Goal: Transaction & Acquisition: Obtain resource

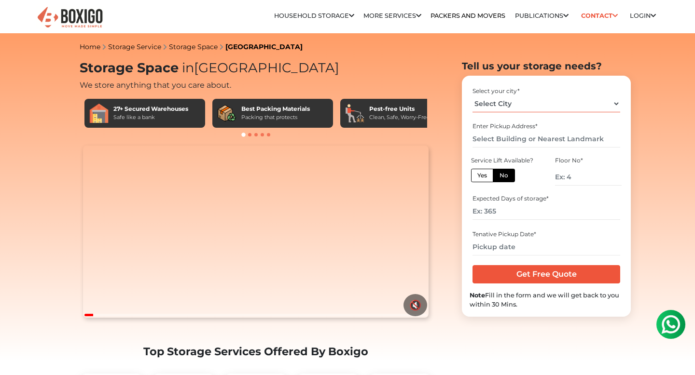
click at [528, 107] on select "Select City Bangalore Bengaluru Bhopal Bhubaneswar Chennai Coimbatore Cuttack D…" at bounding box center [545, 104] width 147 height 17
select select "[GEOGRAPHIC_DATA]"
click at [528, 107] on select "Select City Bangalore Bengaluru Bhopal Bhubaneswar Chennai Coimbatore Cuttack D…" at bounding box center [545, 104] width 147 height 17
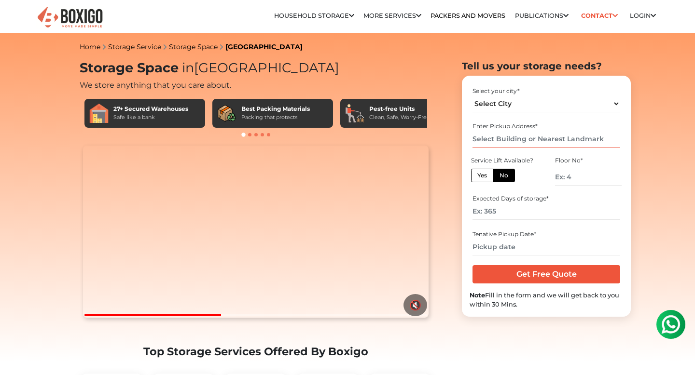
click at [534, 140] on input "text" at bounding box center [545, 139] width 147 height 17
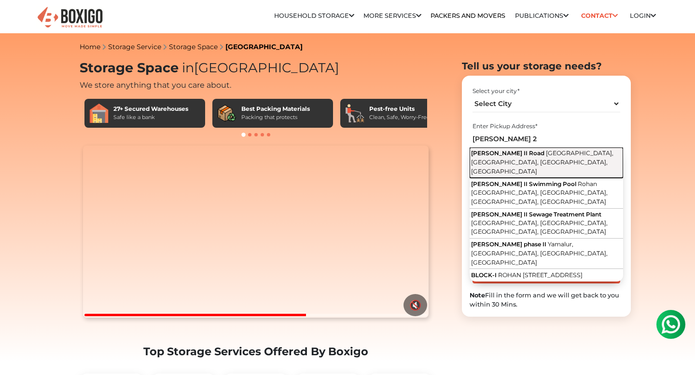
click at [546, 155] on span "Kempapura, Bellandur, Bengaluru, Karnataka" at bounding box center [542, 162] width 142 height 25
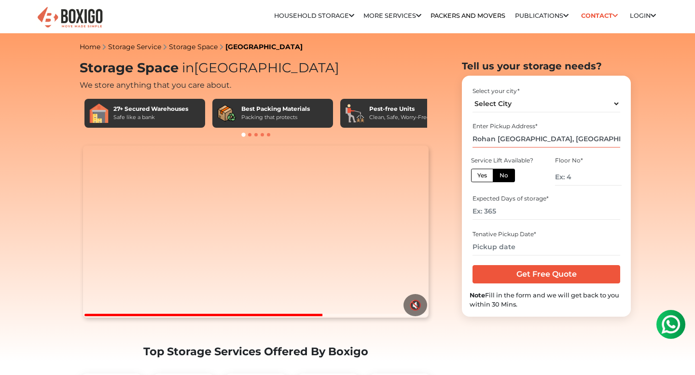
click at [547, 139] on input "Rohan Jharoka II Road, Kempapura, Bellandur, Bengaluru, Karnataka" at bounding box center [545, 139] width 147 height 17
click at [535, 139] on input "Rohan Jharoka II Road, Kempapura, Bellandur, Bengaluru, Karnataka" at bounding box center [545, 139] width 147 height 17
drag, startPoint x: 534, startPoint y: 139, endPoint x: 641, endPoint y: 137, distance: 107.2
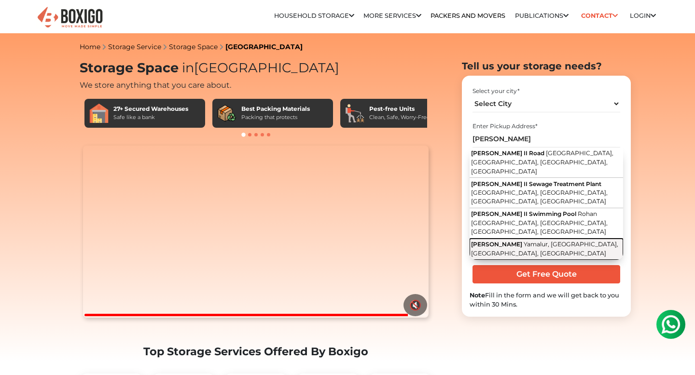
click at [555, 241] on span "Yamalur, Bellandur, Bengaluru, Karnataka" at bounding box center [544, 249] width 147 height 16
type input "[PERSON_NAME], [GEOGRAPHIC_DATA], [GEOGRAPHIC_DATA], [GEOGRAPHIC_DATA], [GEOGRA…"
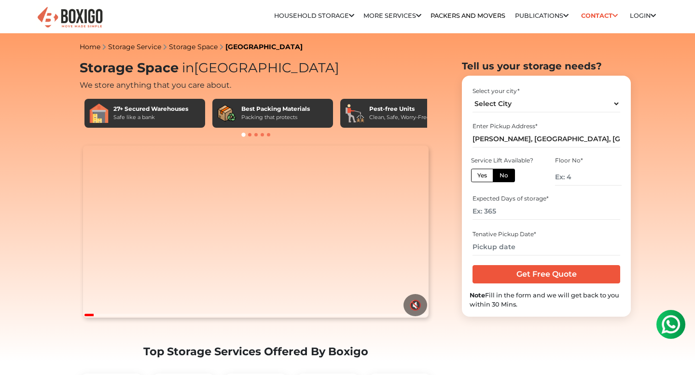
click at [484, 178] on label "Yes" at bounding box center [482, 176] width 22 height 14
click at [484, 178] on input "Yes" at bounding box center [480, 174] width 6 height 6
radio input "true"
click at [502, 213] on input "number" at bounding box center [545, 211] width 147 height 17
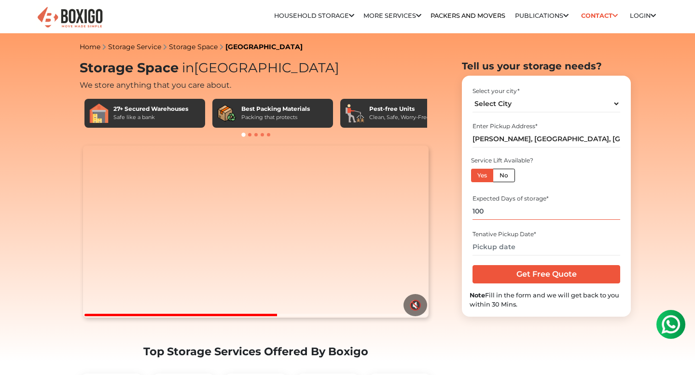
type input "100"
click at [526, 249] on input "text" at bounding box center [545, 247] width 147 height 17
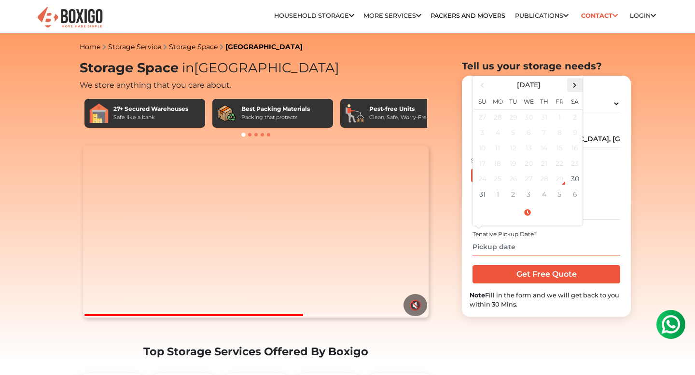
click at [570, 91] on th at bounding box center [574, 85] width 15 height 14
click at [542, 146] on td "18" at bounding box center [543, 147] width 15 height 15
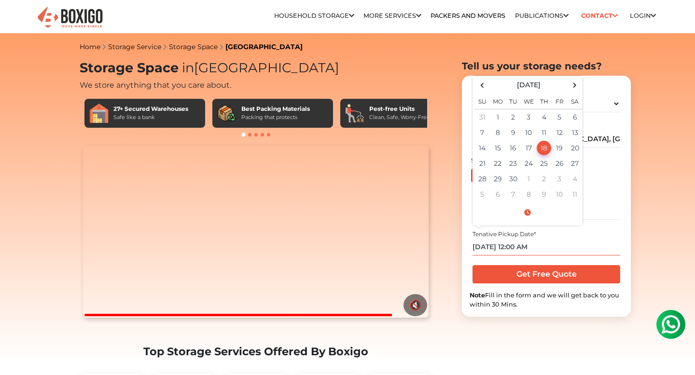
click at [545, 147] on td "18" at bounding box center [543, 147] width 15 height 15
click at [523, 147] on td "17" at bounding box center [528, 147] width 15 height 15
click at [543, 148] on td "18" at bounding box center [543, 147] width 15 height 15
type input "09/18/2025 12:00 AM"
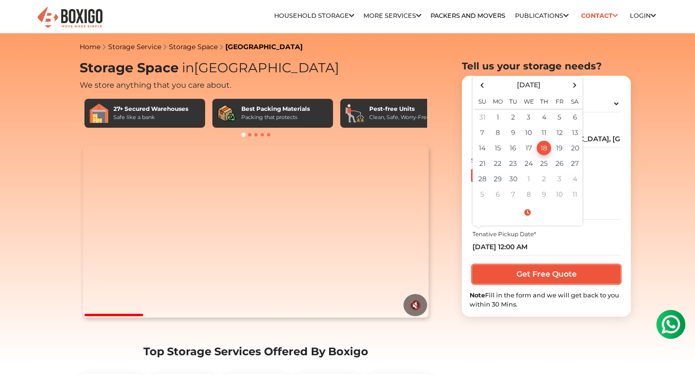
click at [535, 277] on input "Get Free Quote" at bounding box center [545, 274] width 147 height 18
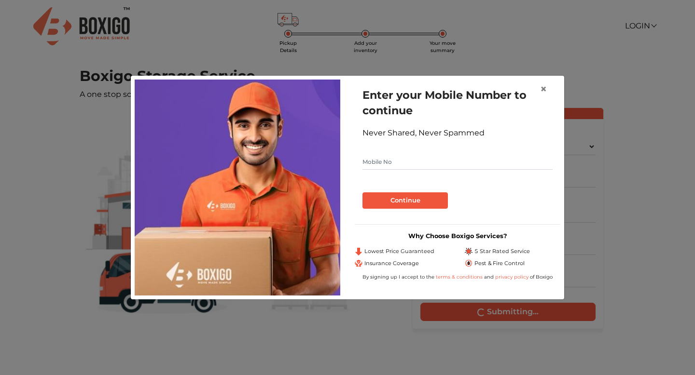
click at [422, 160] on input "text" at bounding box center [457, 161] width 190 height 15
type input "7981768089"
click at [405, 201] on button "Continue" at bounding box center [404, 201] width 85 height 16
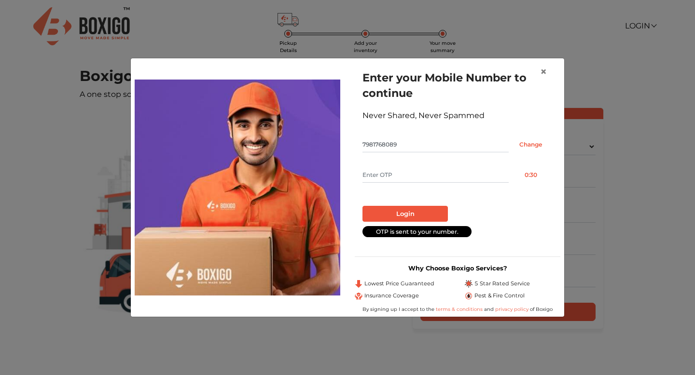
click at [402, 173] on input "text" at bounding box center [435, 174] width 146 height 15
click at [381, 144] on input "7981768089" at bounding box center [435, 144] width 146 height 15
click at [385, 169] on input "text" at bounding box center [435, 174] width 146 height 15
type input "2786"
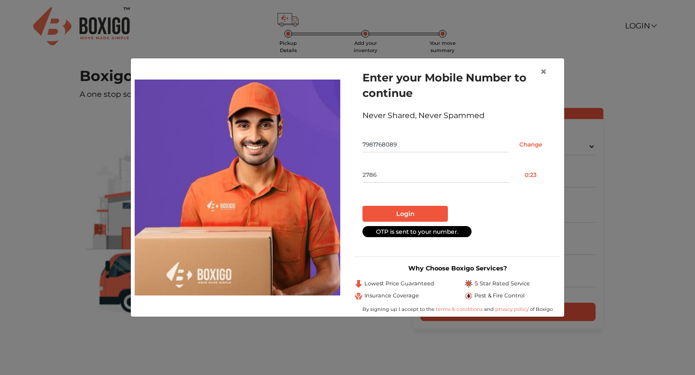
click at [362, 206] on button "Login" at bounding box center [404, 214] width 85 height 16
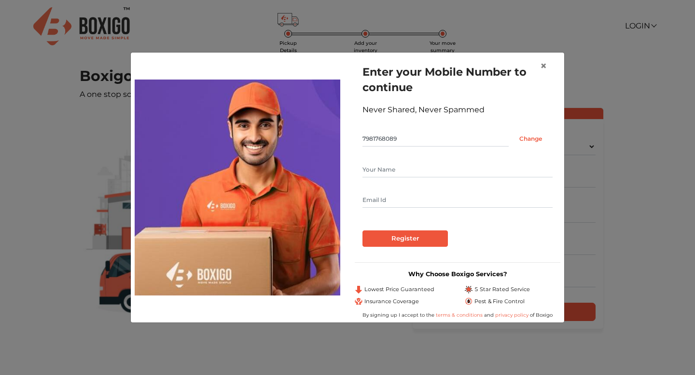
click at [400, 172] on input "text" at bounding box center [457, 169] width 190 height 15
type input "nik"
click at [402, 196] on input "text" at bounding box center [457, 200] width 190 height 15
click at [389, 199] on input "[EMAIL_ADDRESS][DOMAIN_NAME]" at bounding box center [457, 200] width 190 height 15
type input "[EMAIL_ADDRESS][DOMAIN_NAME]"
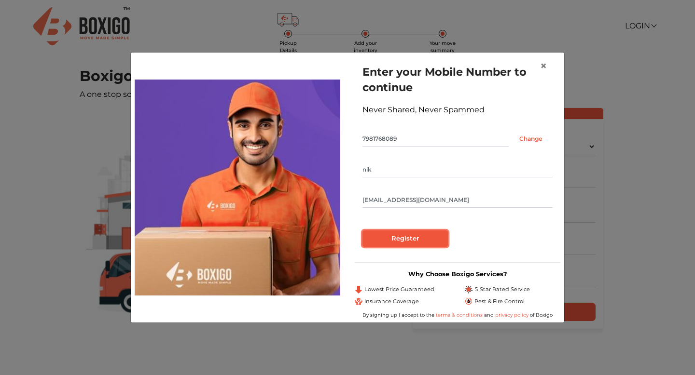
click at [404, 237] on input "Register" at bounding box center [404, 239] width 85 height 16
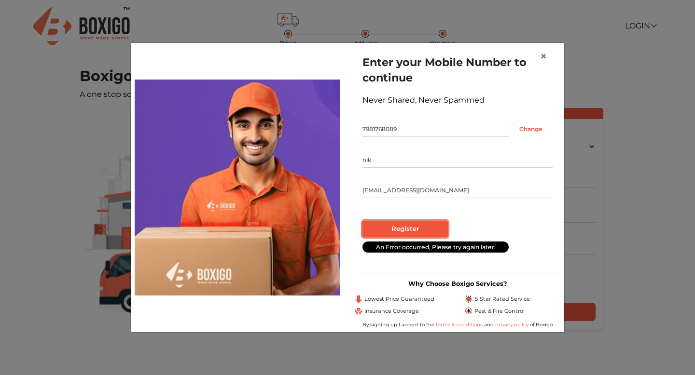
click at [409, 230] on input "Register" at bounding box center [404, 229] width 85 height 16
click at [416, 161] on input "nik" at bounding box center [457, 160] width 190 height 15
type input "nik"
click at [411, 233] on input "Register" at bounding box center [404, 229] width 85 height 16
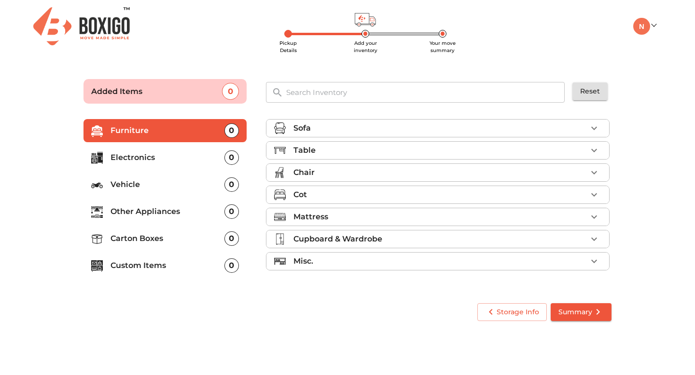
click at [42, 151] on main "Pickup Details Add your inventory Your move summary Added Items 0 ​ Reset Furni…" at bounding box center [347, 198] width 695 height 265
click at [593, 125] on icon "button" at bounding box center [594, 129] width 12 height 12
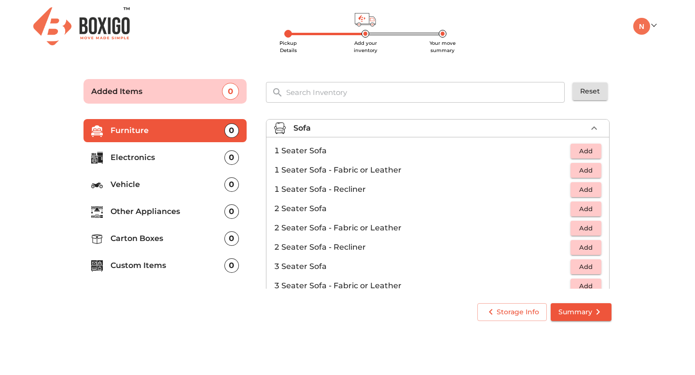
click at [594, 127] on icon "button" at bounding box center [594, 127] width 6 height 3
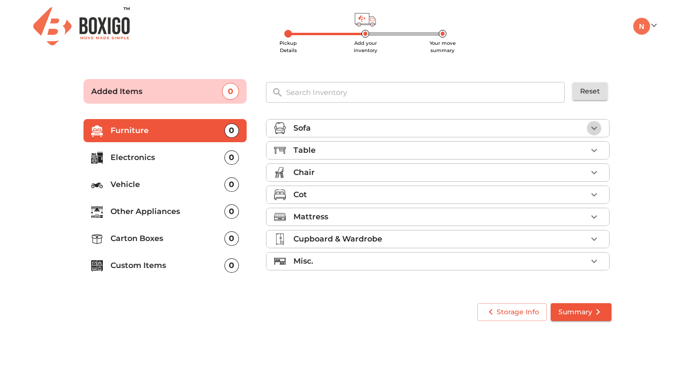
click at [594, 130] on icon "button" at bounding box center [594, 129] width 12 height 12
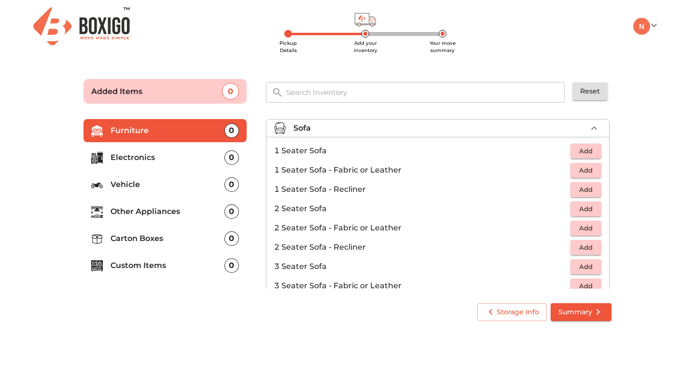
click at [594, 130] on icon "button" at bounding box center [594, 129] width 12 height 12
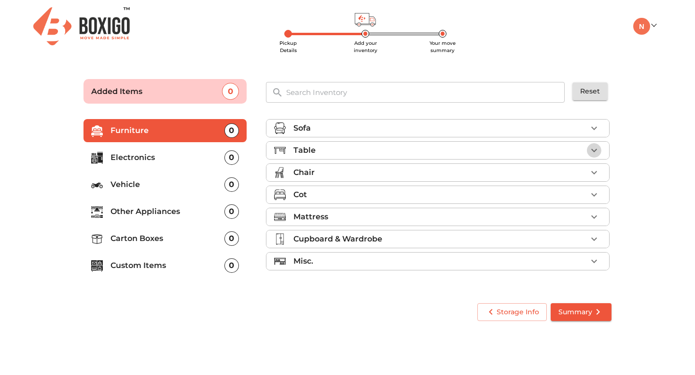
click at [593, 147] on icon "button" at bounding box center [594, 151] width 12 height 12
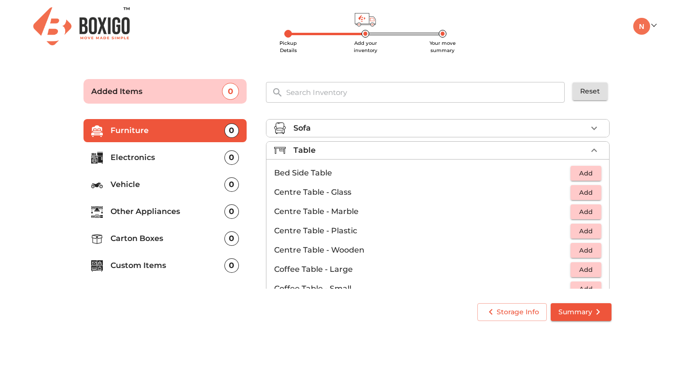
click at [593, 147] on icon "button" at bounding box center [594, 151] width 12 height 12
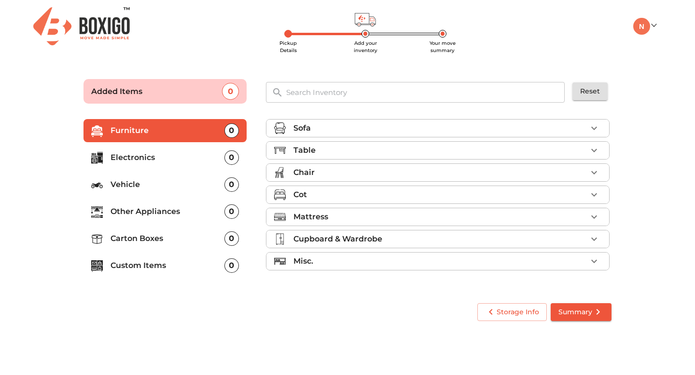
click at [597, 175] on icon "button" at bounding box center [594, 173] width 12 height 12
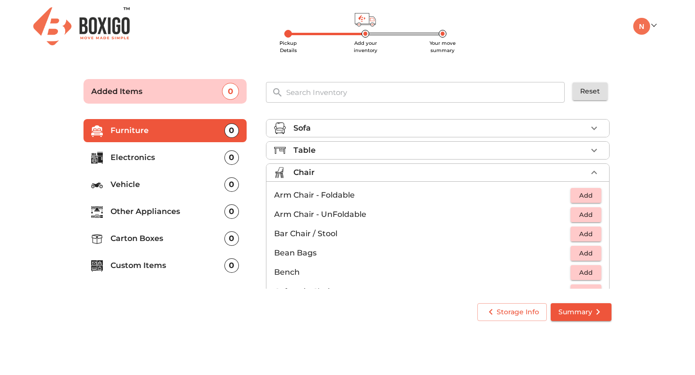
scroll to position [31, 0]
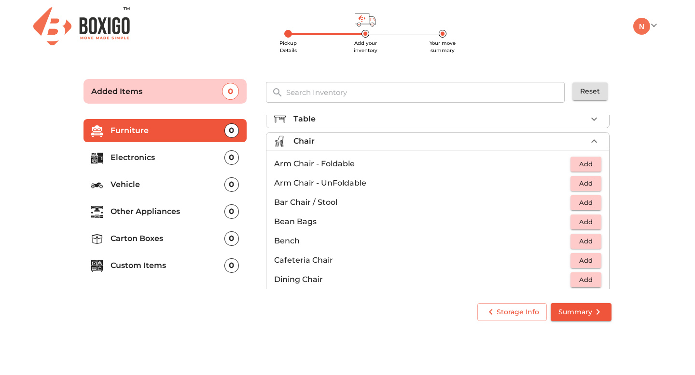
click at [587, 165] on span "Add" at bounding box center [585, 164] width 21 height 11
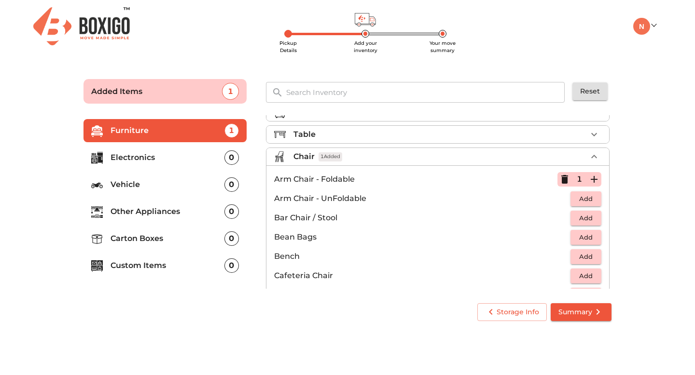
scroll to position [0, 0]
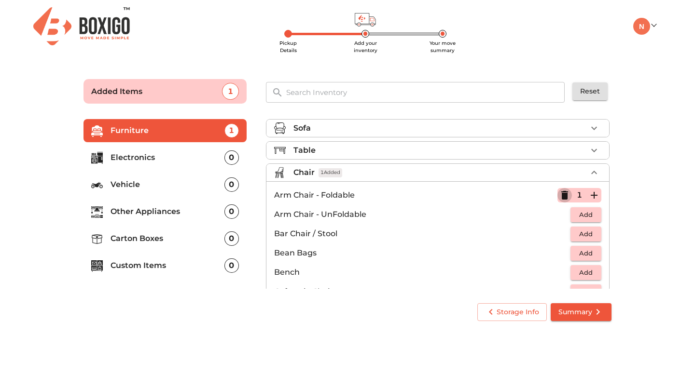
click at [569, 194] on icon "button" at bounding box center [565, 196] width 12 height 12
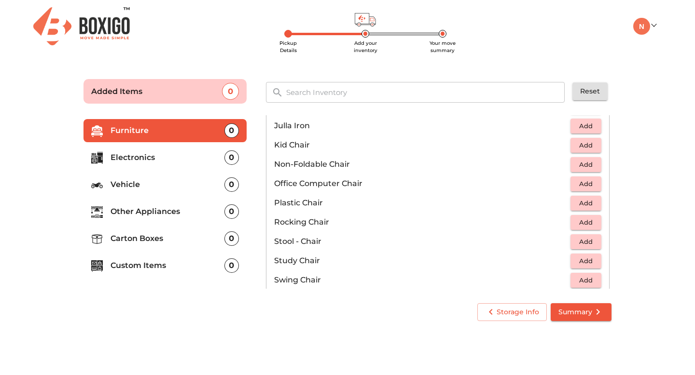
scroll to position [279, 0]
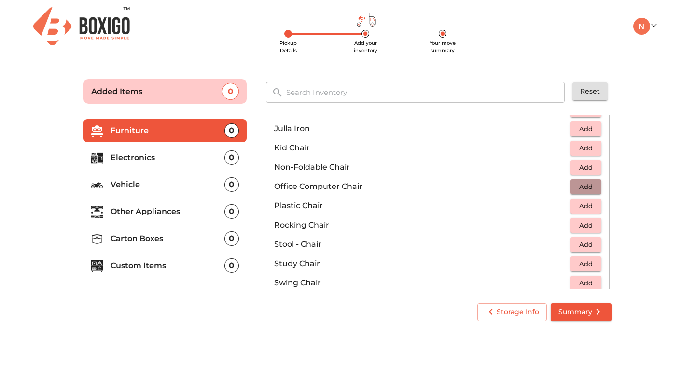
click at [583, 186] on span "Add" at bounding box center [585, 186] width 21 height 11
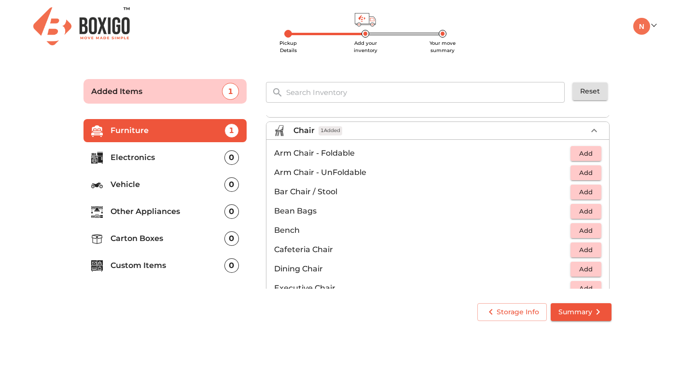
scroll to position [0, 0]
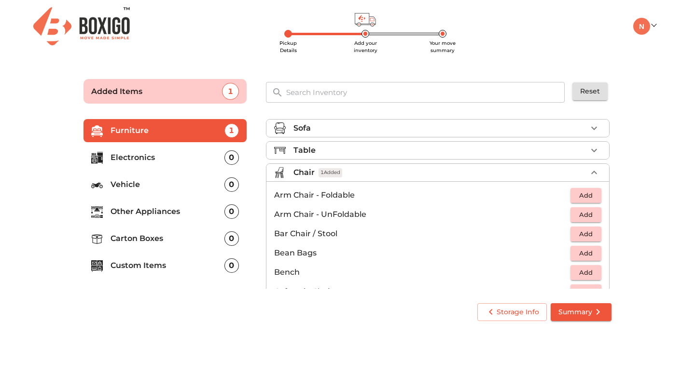
click at [592, 175] on icon "button" at bounding box center [594, 173] width 12 height 12
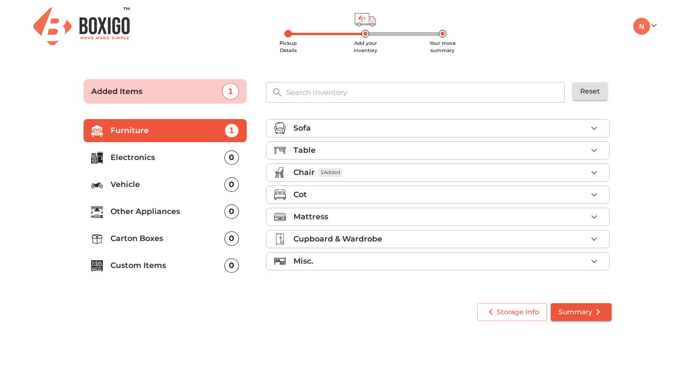
click at [595, 190] on icon "button" at bounding box center [594, 195] width 12 height 12
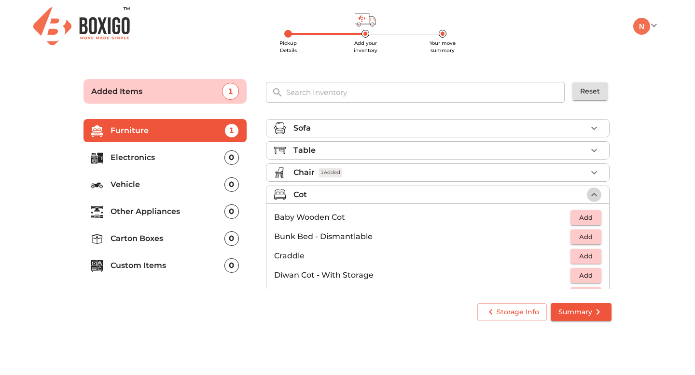
click at [595, 190] on icon "button" at bounding box center [594, 195] width 12 height 12
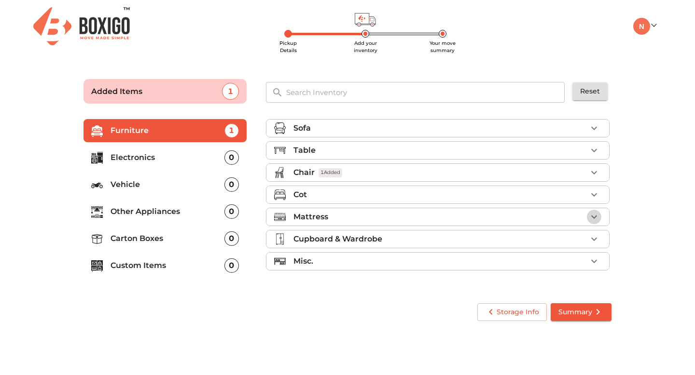
click at [596, 217] on icon "button" at bounding box center [594, 217] width 6 height 3
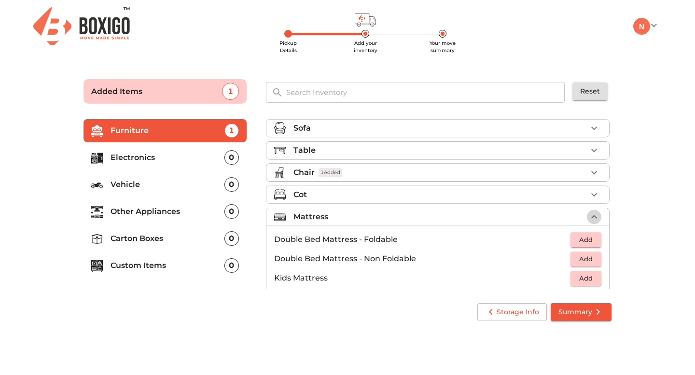
click at [596, 217] on icon "button" at bounding box center [594, 217] width 12 height 12
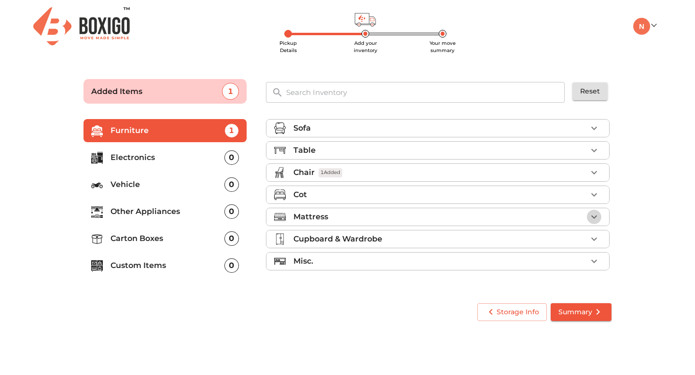
click at [596, 217] on icon "button" at bounding box center [594, 217] width 6 height 3
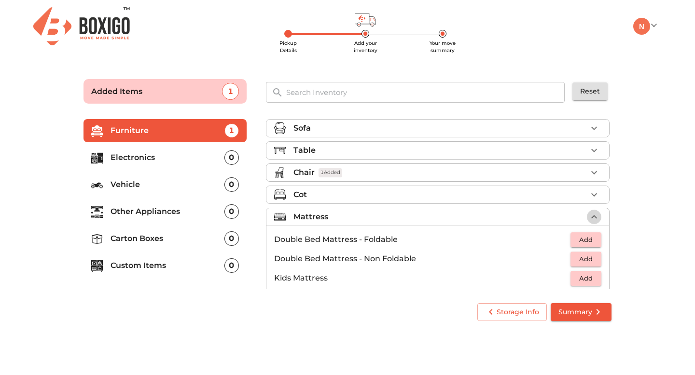
click at [596, 217] on icon "button" at bounding box center [594, 217] width 12 height 12
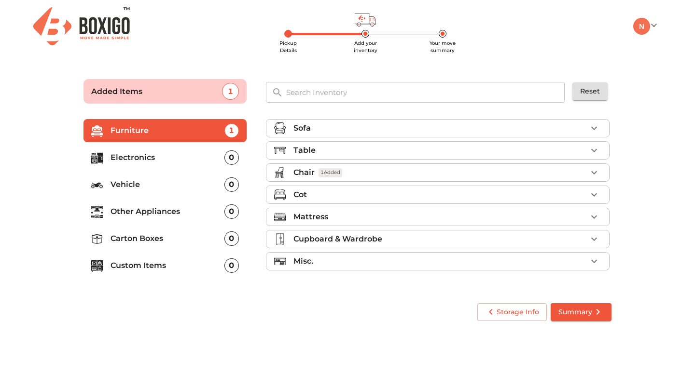
click at [587, 233] on li "Cupboard & Wardrobe" at bounding box center [437, 239] width 343 height 17
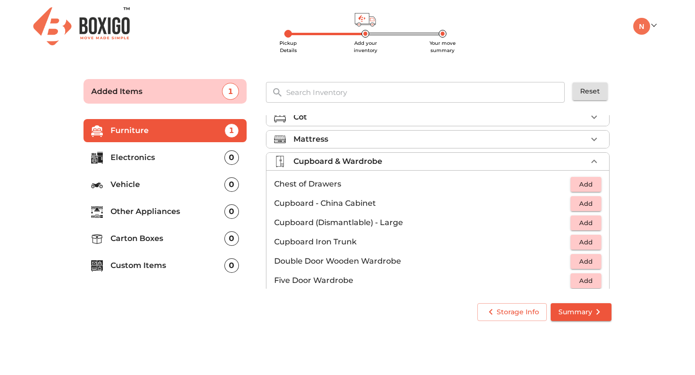
scroll to position [79, 0]
click at [584, 181] on span "Add" at bounding box center [585, 183] width 21 height 11
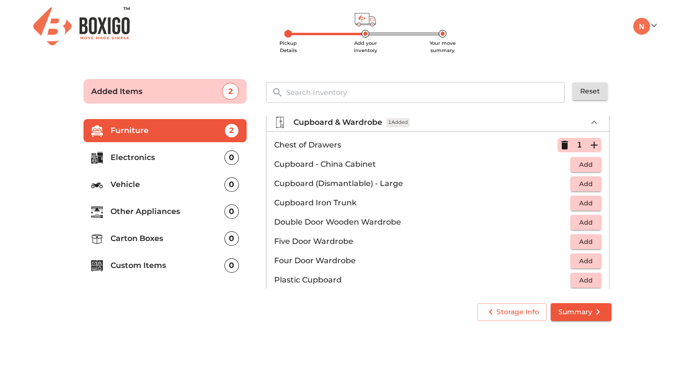
scroll to position [124, 0]
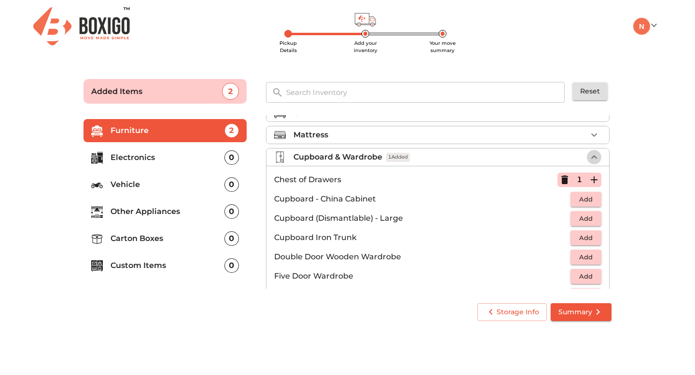
click at [593, 158] on icon "button" at bounding box center [594, 158] width 12 height 12
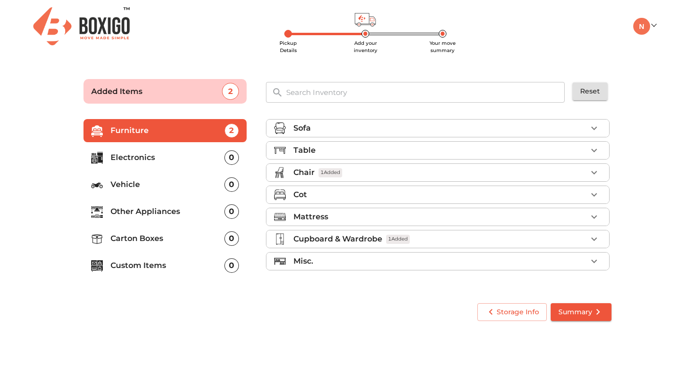
scroll to position [0, 0]
click at [593, 259] on icon "button" at bounding box center [594, 262] width 12 height 12
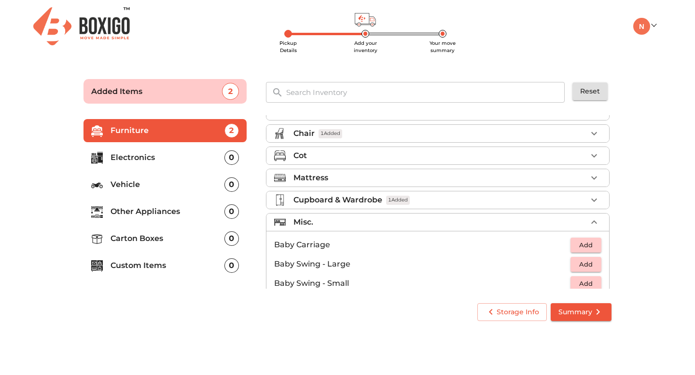
click at [592, 224] on icon "button" at bounding box center [594, 223] width 12 height 12
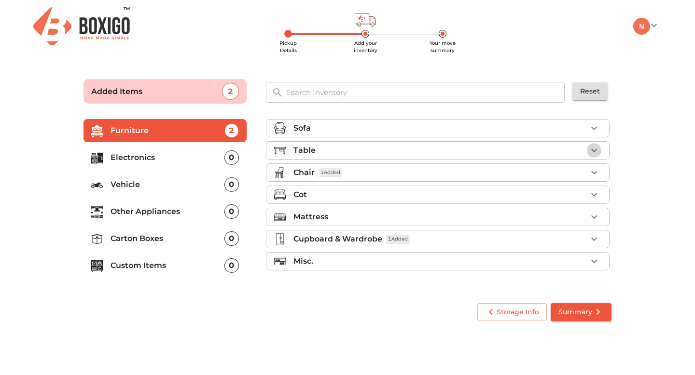
click at [597, 152] on icon "button" at bounding box center [594, 151] width 12 height 12
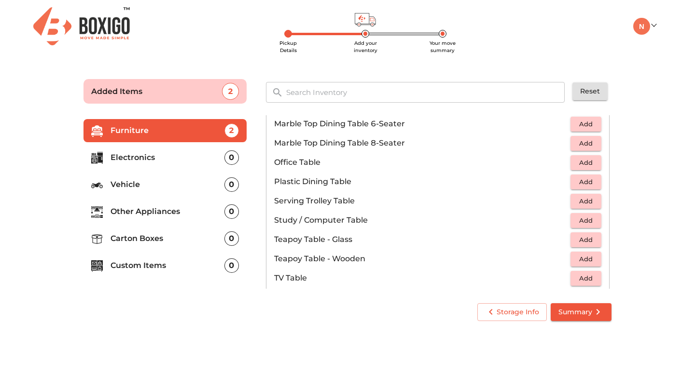
scroll to position [512, 0]
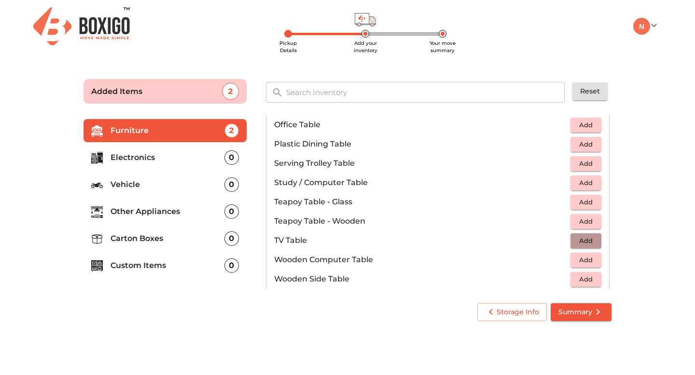
click at [574, 245] on button "Add" at bounding box center [585, 241] width 31 height 15
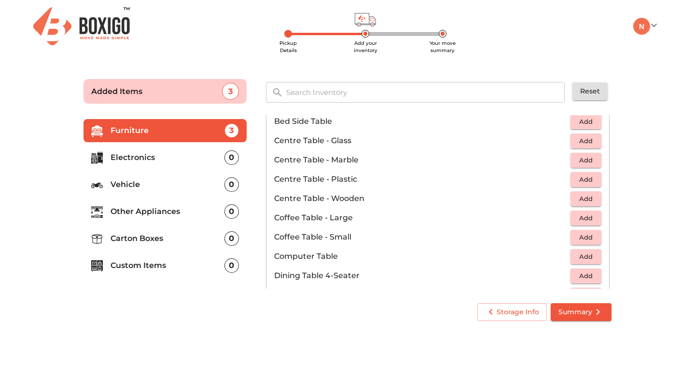
scroll to position [0, 0]
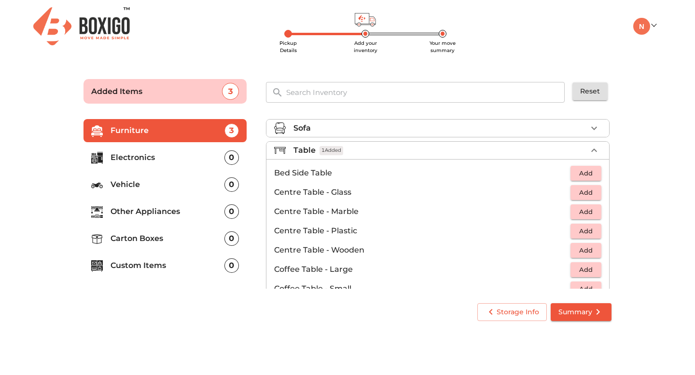
click at [593, 151] on icon "button" at bounding box center [594, 151] width 12 height 12
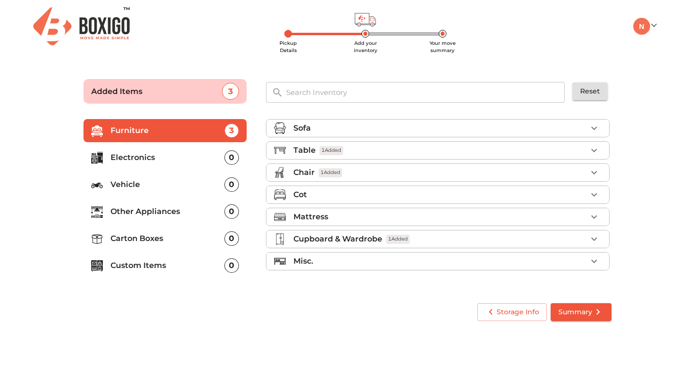
click at [575, 236] on div "Cupboard & Wardrobe 1 Added" at bounding box center [439, 240] width 293 height 12
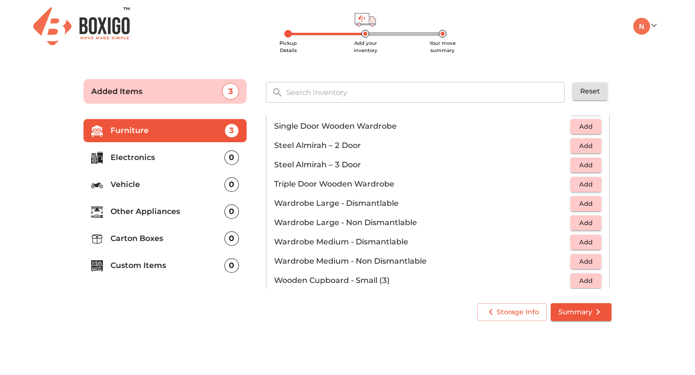
scroll to position [326, 0]
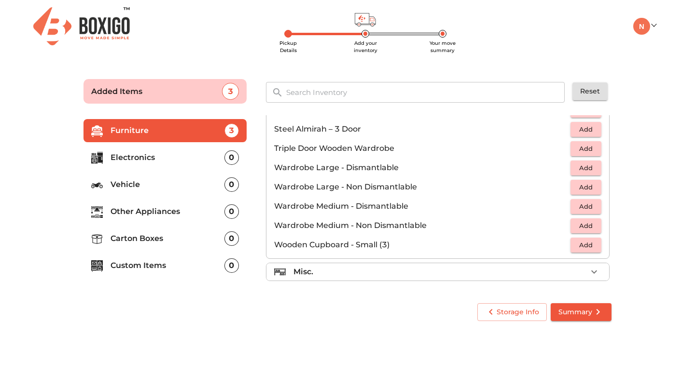
click at [506, 274] on div "Misc." at bounding box center [439, 272] width 293 height 12
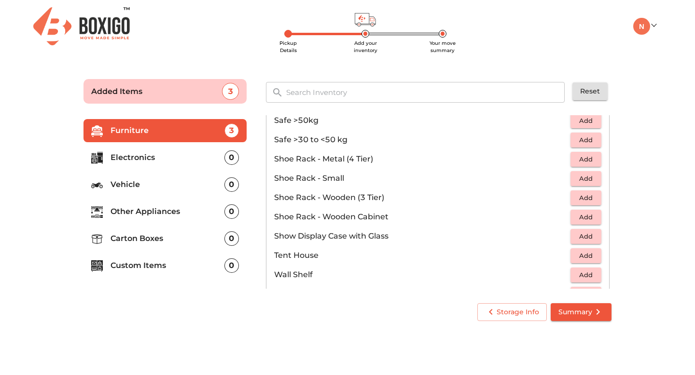
scroll to position [493, 0]
click at [583, 217] on span "Add" at bounding box center [585, 215] width 21 height 11
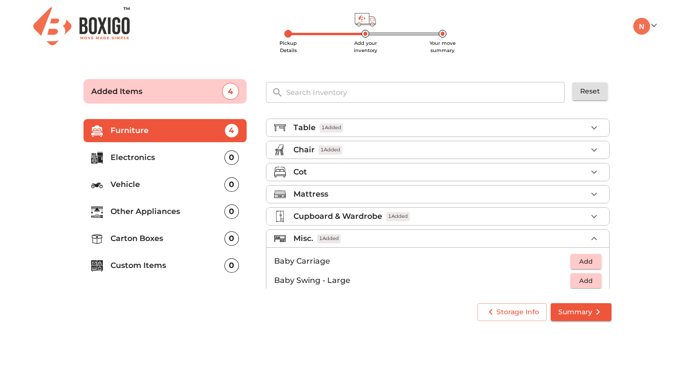
scroll to position [0, 0]
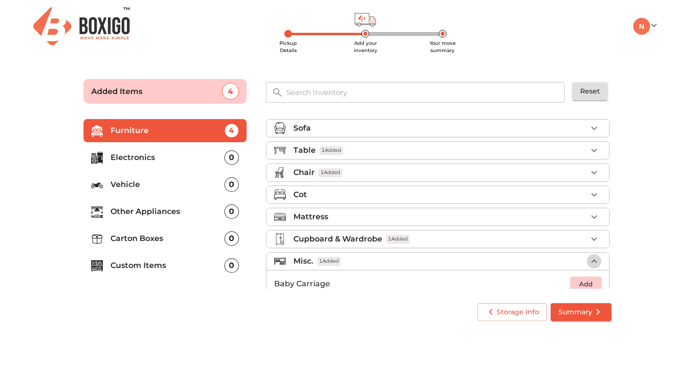
click at [594, 261] on icon "button" at bounding box center [594, 261] width 6 height 3
click at [354, 168] on div "Chair 1 Added" at bounding box center [439, 173] width 293 height 12
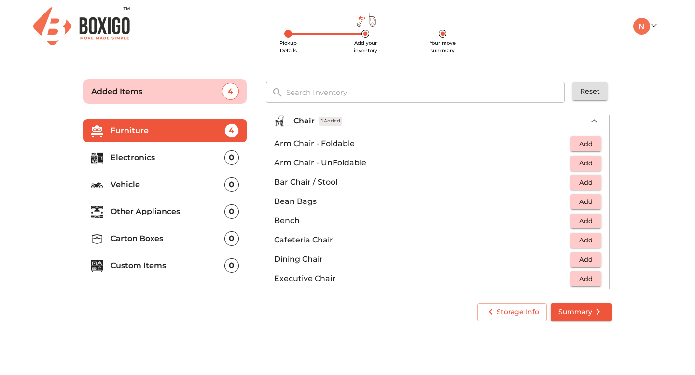
scroll to position [16, 0]
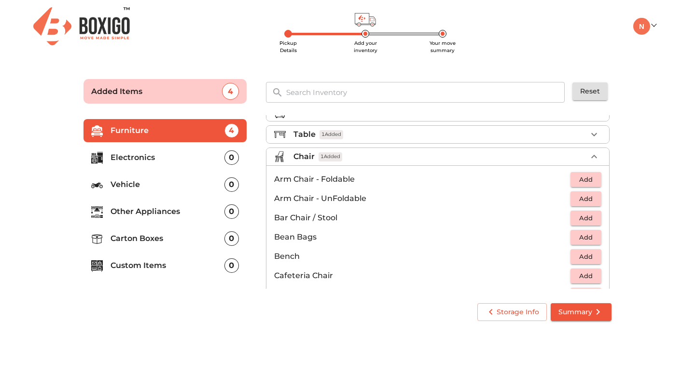
click at [359, 165] on li "Chair 1 Added" at bounding box center [437, 156] width 343 height 17
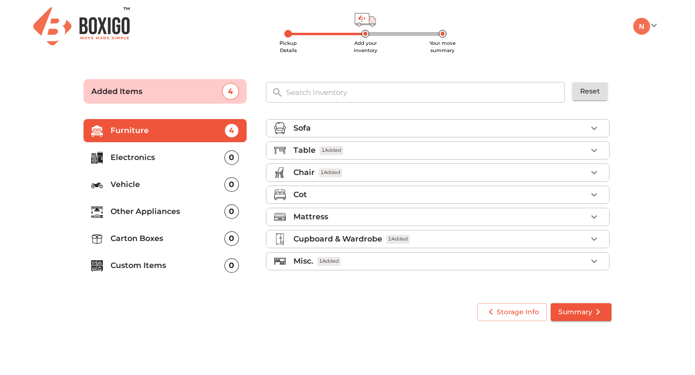
scroll to position [0, 0]
click at [365, 149] on div "Table 1 Added" at bounding box center [439, 151] width 293 height 12
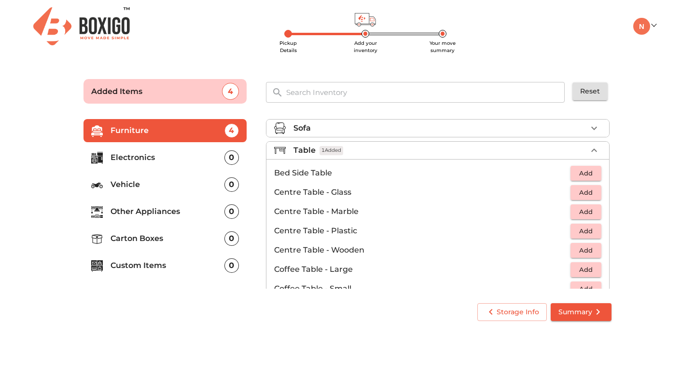
click at [380, 150] on div "Table 1 Added" at bounding box center [439, 151] width 293 height 12
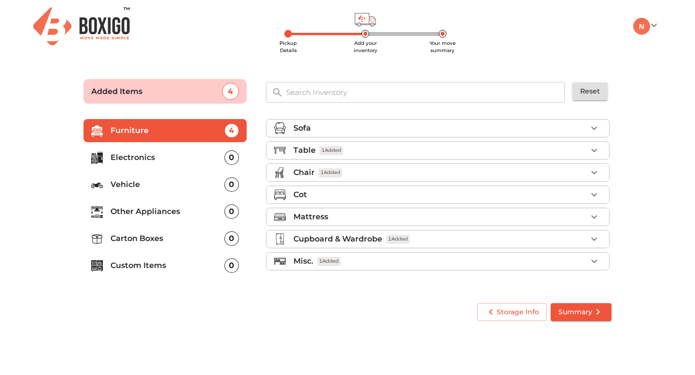
click at [370, 260] on div "Misc. 1 Added" at bounding box center [439, 262] width 293 height 12
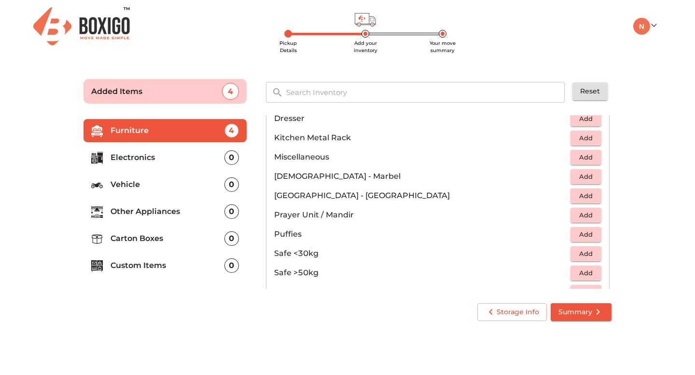
scroll to position [519, 0]
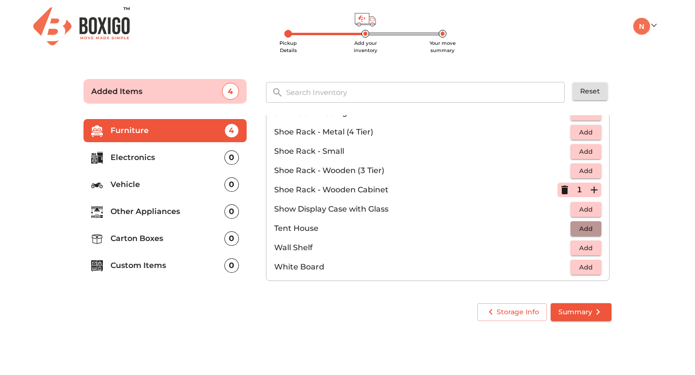
click at [582, 233] on span "Add" at bounding box center [585, 228] width 21 height 11
click at [565, 227] on icon "button" at bounding box center [564, 228] width 7 height 9
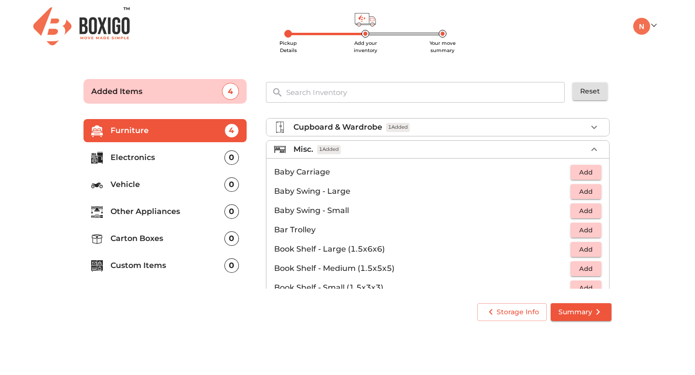
scroll to position [76, 0]
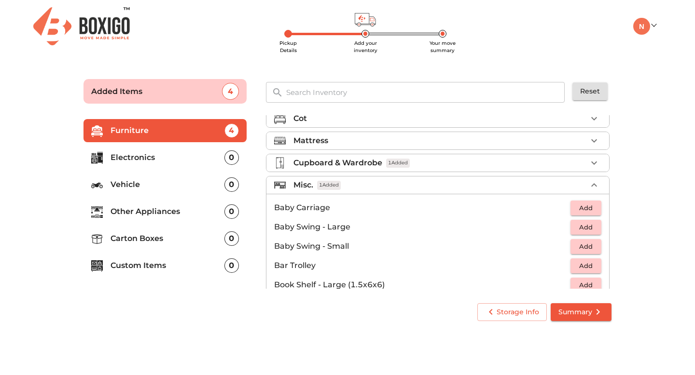
click at [455, 190] on div "Misc. 1 Added" at bounding box center [439, 186] width 293 height 12
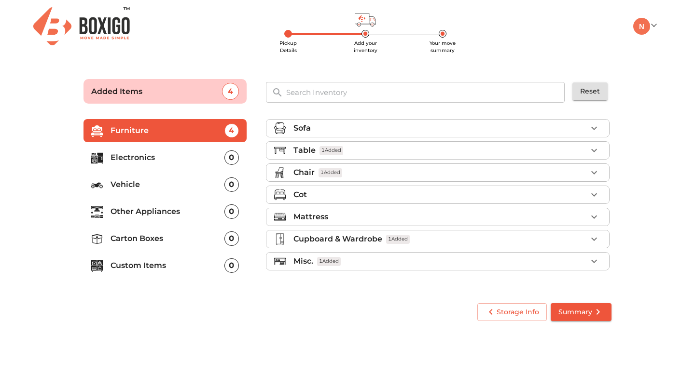
scroll to position [0, 0]
click at [367, 153] on div "Table 1 Added" at bounding box center [439, 151] width 293 height 12
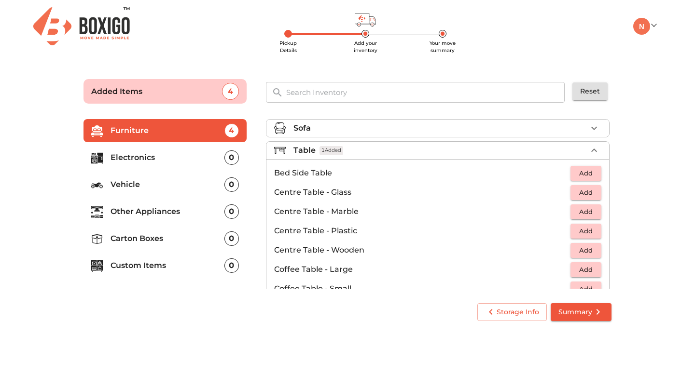
click at [394, 154] on div "Table 1 Added" at bounding box center [439, 151] width 293 height 12
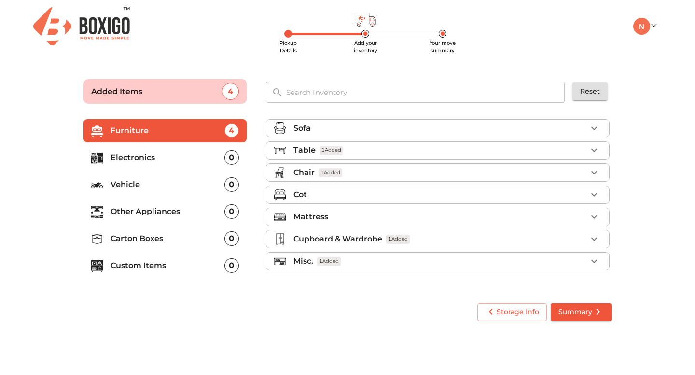
click at [348, 96] on input "text" at bounding box center [425, 92] width 291 height 21
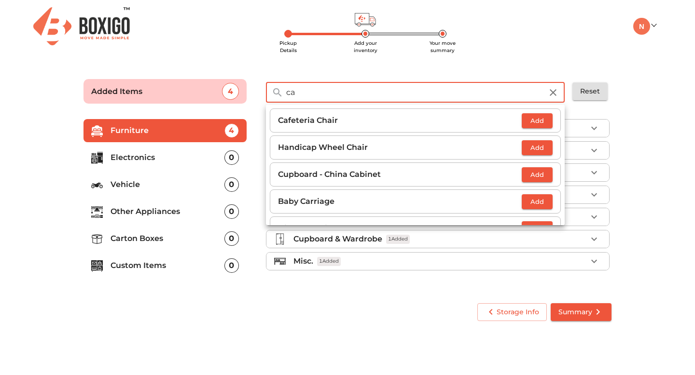
type input "c"
type input "u"
type input "p"
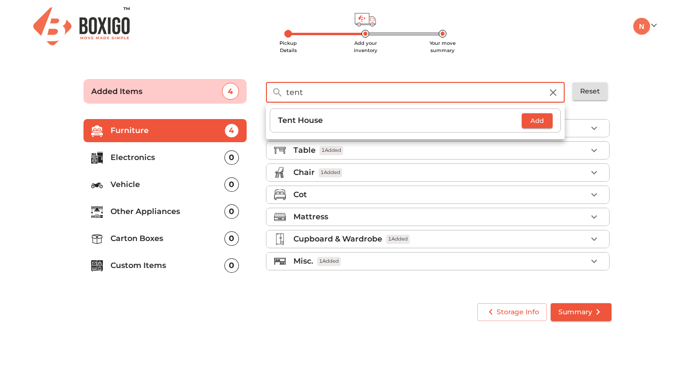
type input "tent"
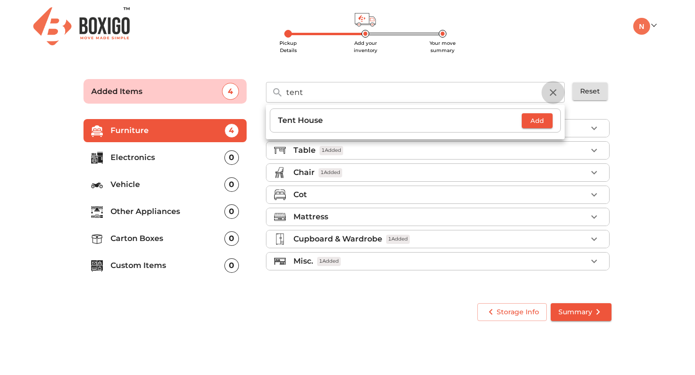
click at [557, 93] on icon "button" at bounding box center [553, 93] width 12 height 12
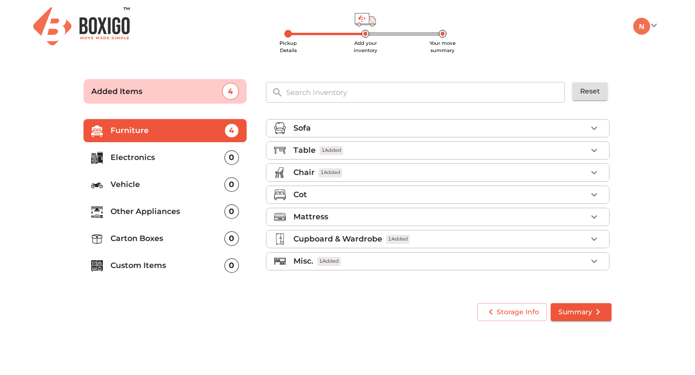
click at [629, 120] on main "Pickup Details Add your inventory Your move summary Added Items 4 ​ Reset Furni…" at bounding box center [347, 198] width 695 height 265
click at [498, 315] on span "Storage Info" at bounding box center [512, 312] width 54 height 12
click at [575, 311] on span "Summary" at bounding box center [580, 312] width 45 height 12
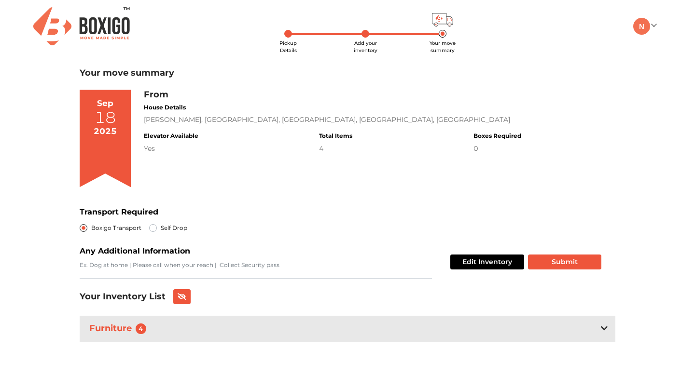
scroll to position [1, 0]
click at [477, 151] on div "0" at bounding box center [497, 148] width 48 height 10
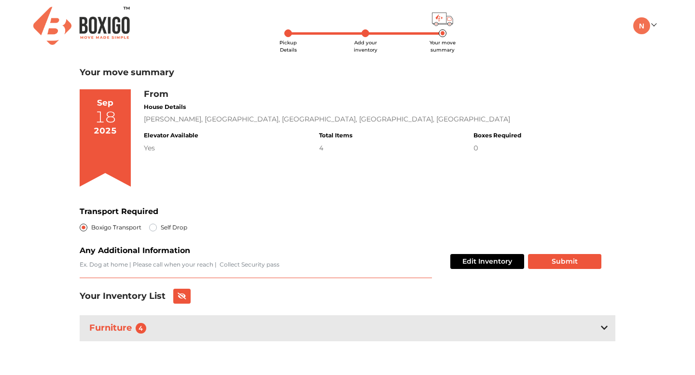
click at [232, 271] on textarea "Transport Required" at bounding box center [256, 270] width 352 height 18
click at [575, 337] on div "Furniture 4" at bounding box center [348, 329] width 536 height 26
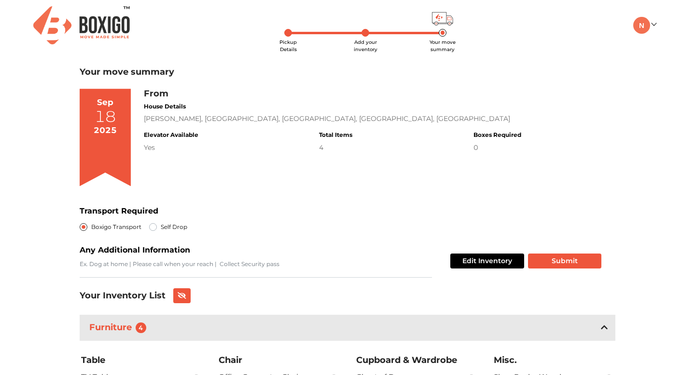
click at [609, 326] on div "Furniture 4" at bounding box center [348, 328] width 536 height 26
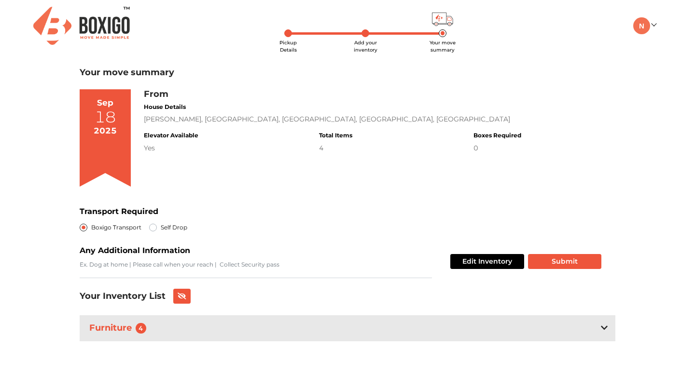
click at [601, 327] on icon at bounding box center [604, 328] width 7 height 4
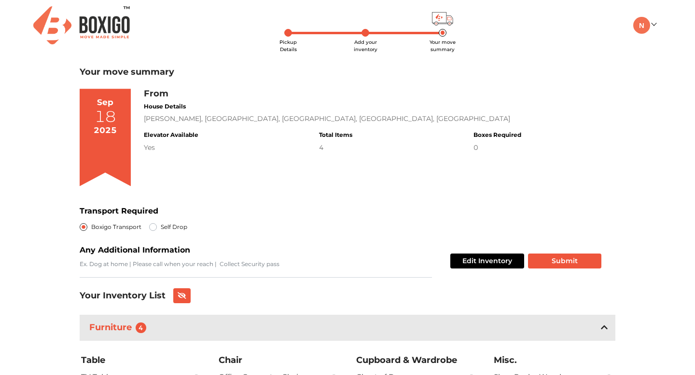
scroll to position [65, 0]
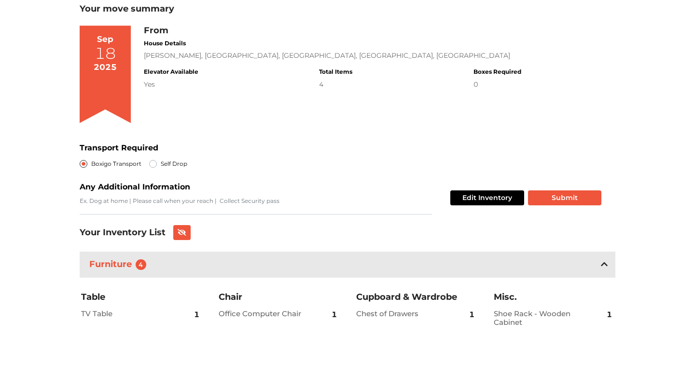
click at [606, 266] on icon at bounding box center [604, 265] width 7 height 8
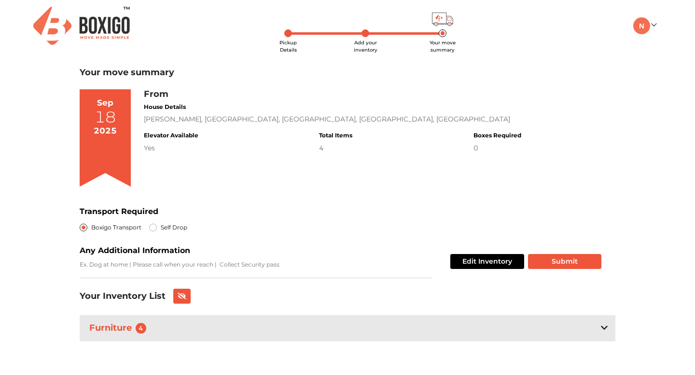
scroll to position [0, 0]
click at [471, 260] on button "Edit Inventory" at bounding box center [487, 262] width 74 height 15
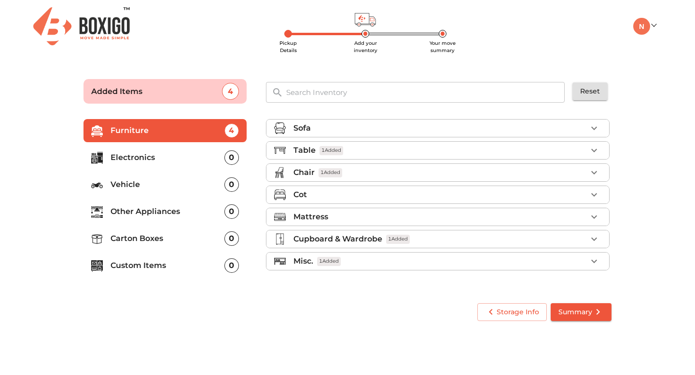
click at [149, 243] on p "Carton Boxes" at bounding box center [168, 239] width 114 height 12
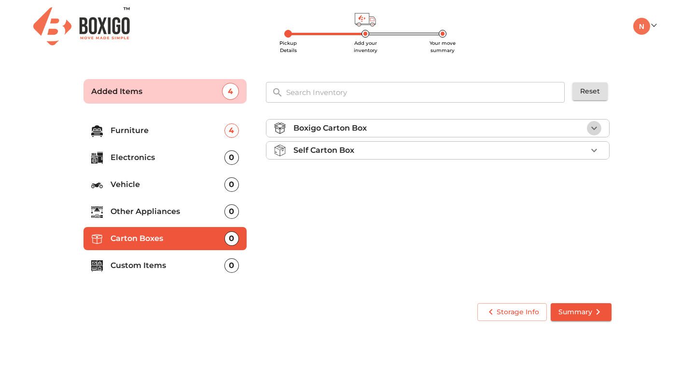
click at [593, 129] on icon "button" at bounding box center [594, 128] width 6 height 3
click at [592, 130] on icon "button" at bounding box center [594, 129] width 12 height 12
click at [594, 148] on icon "button" at bounding box center [594, 151] width 12 height 12
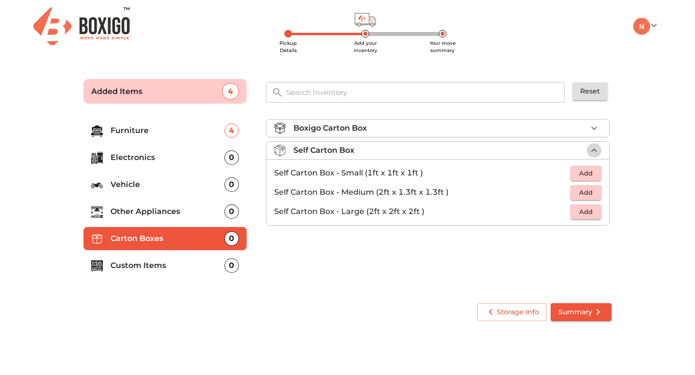
click at [594, 148] on icon "button" at bounding box center [594, 151] width 12 height 12
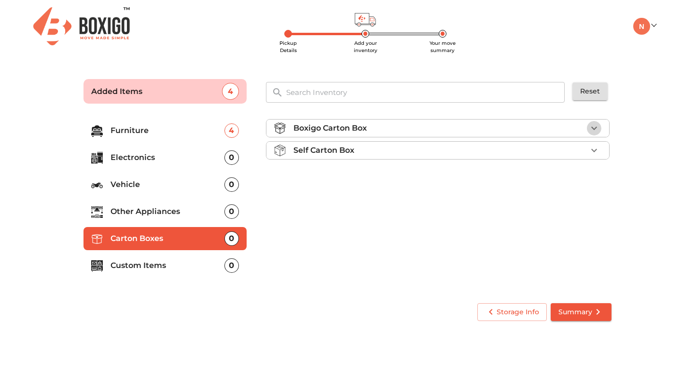
click at [597, 130] on icon "button" at bounding box center [594, 129] width 12 height 12
click at [588, 156] on span "Add" at bounding box center [585, 151] width 21 height 11
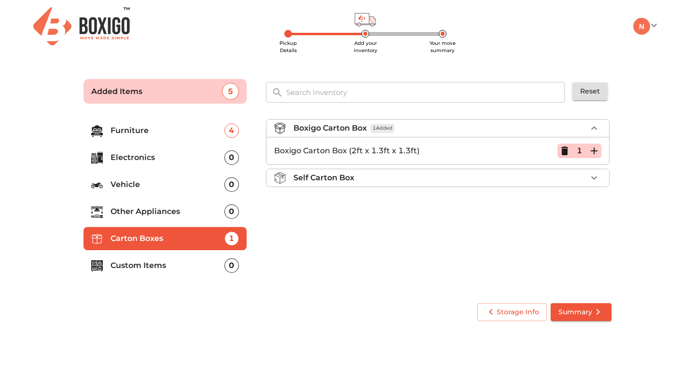
click at [595, 151] on icon "button" at bounding box center [594, 151] width 7 height 7
click at [582, 317] on span "Summary" at bounding box center [580, 312] width 45 height 12
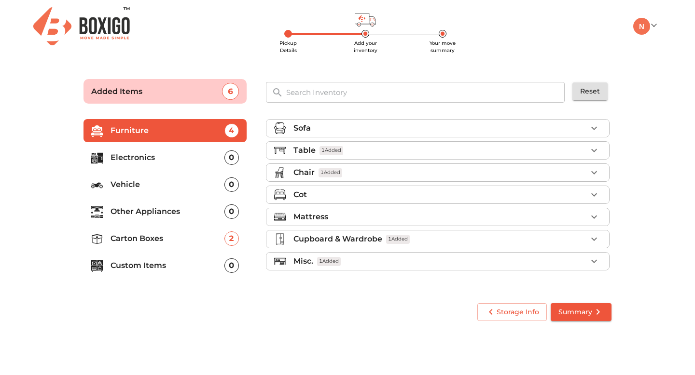
click at [142, 243] on p "Carton Boxes" at bounding box center [168, 239] width 114 height 12
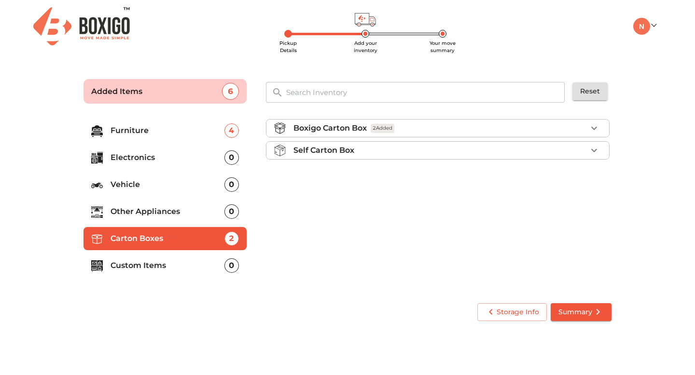
click at [438, 151] on div "Self Carton Box" at bounding box center [439, 151] width 293 height 12
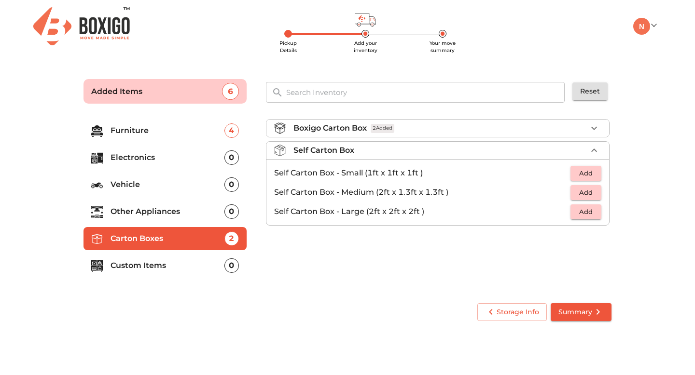
click at [584, 189] on span "Add" at bounding box center [585, 192] width 21 height 11
click at [592, 193] on icon "button" at bounding box center [594, 192] width 7 height 7
click at [579, 313] on span "Summary" at bounding box center [580, 312] width 45 height 12
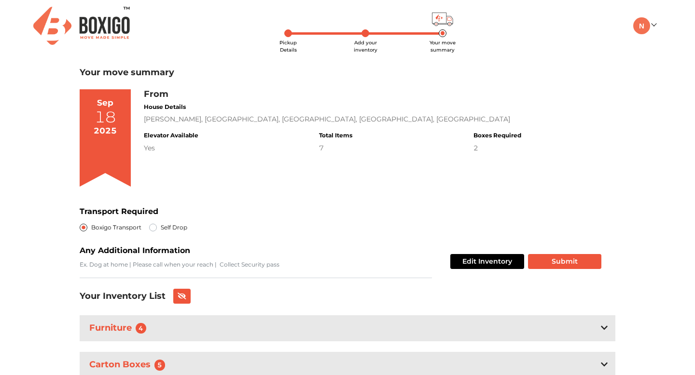
scroll to position [38, 0]
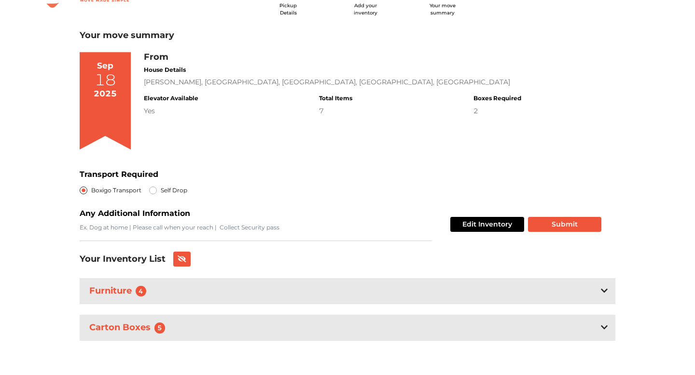
click at [521, 333] on div "Carton Boxes 5" at bounding box center [348, 328] width 536 height 26
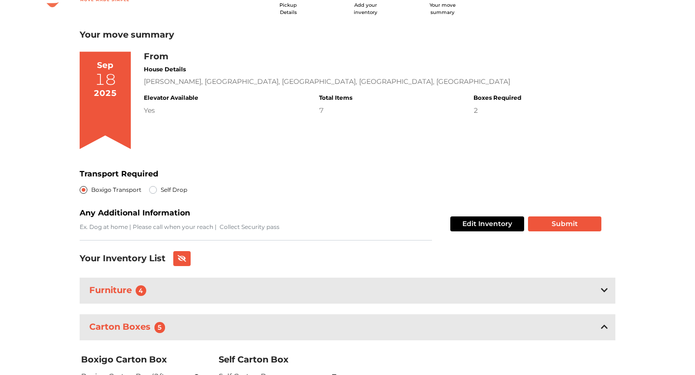
scroll to position [111, 0]
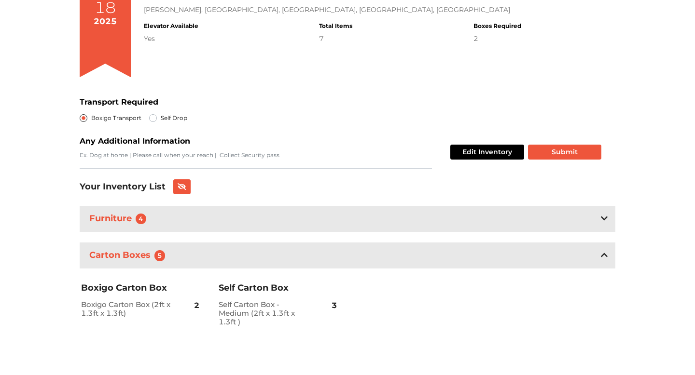
click at [604, 254] on icon at bounding box center [604, 255] width 7 height 4
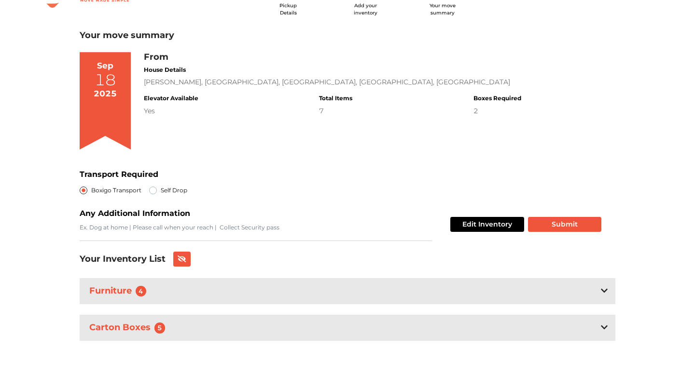
click at [602, 288] on icon at bounding box center [604, 291] width 7 height 8
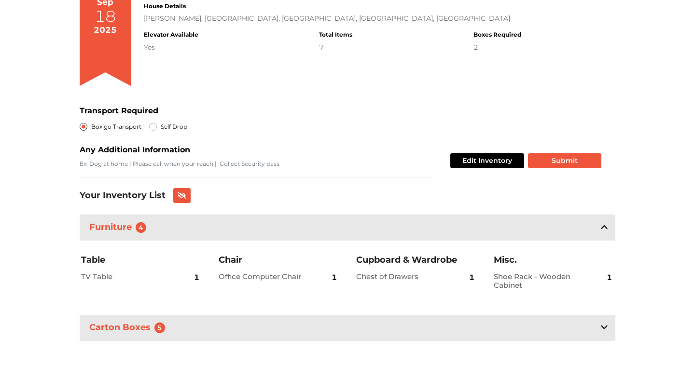
click at [601, 225] on icon at bounding box center [604, 227] width 7 height 8
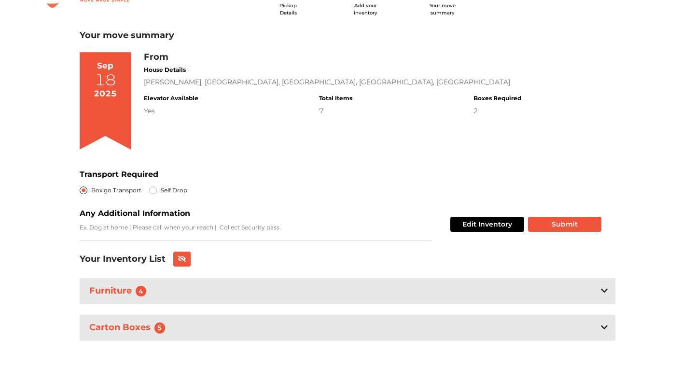
scroll to position [38, 0]
click at [482, 222] on button "Edit Inventory" at bounding box center [487, 224] width 74 height 15
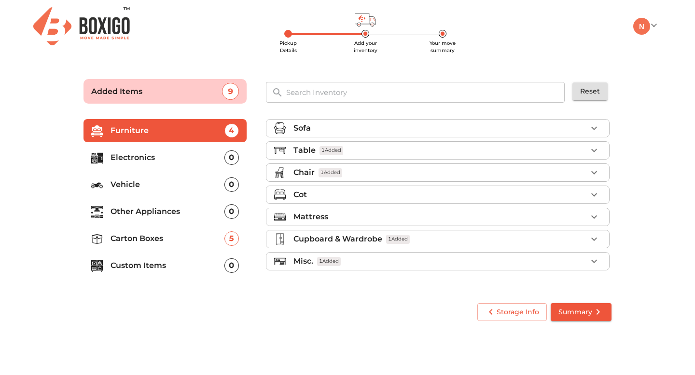
click at [102, 157] on icon at bounding box center [100, 159] width 5 height 6
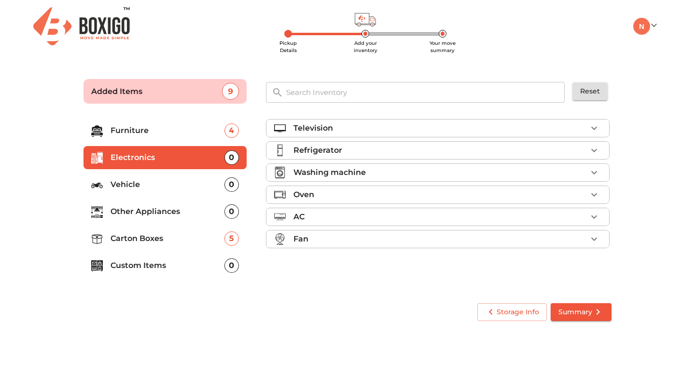
click at [123, 183] on p "Vehicle" at bounding box center [168, 185] width 114 height 12
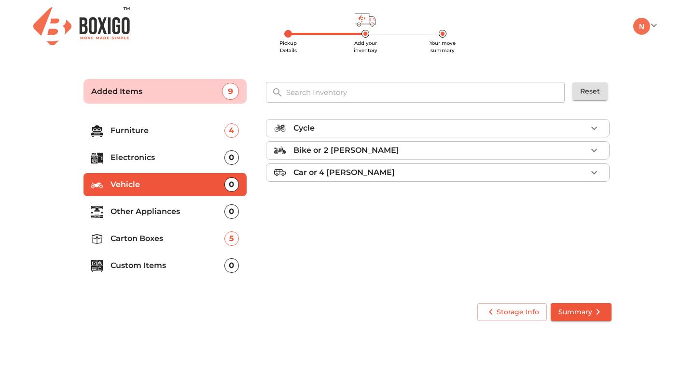
click at [133, 217] on p "Other Appliances" at bounding box center [168, 212] width 114 height 12
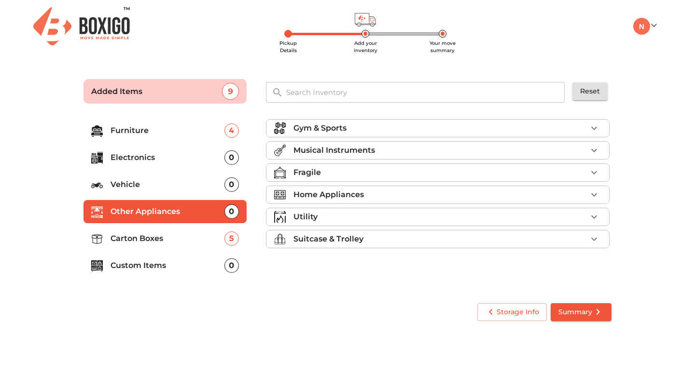
click at [349, 130] on div "Gym & Sports" at bounding box center [439, 129] width 293 height 12
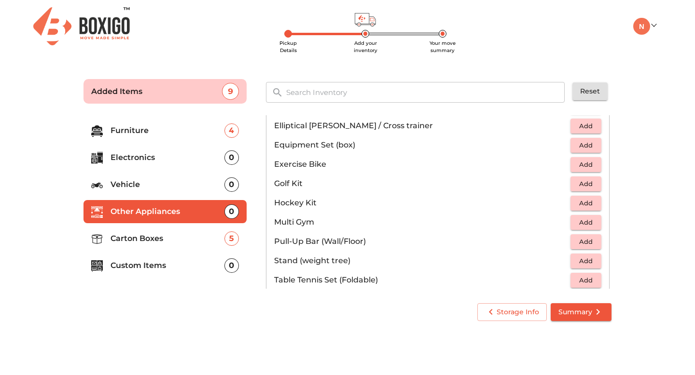
scroll to position [20, 0]
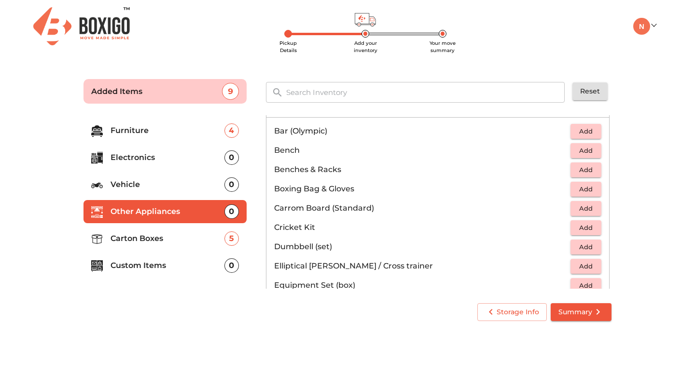
click at [142, 209] on p "Other Appliances" at bounding box center [168, 212] width 114 height 12
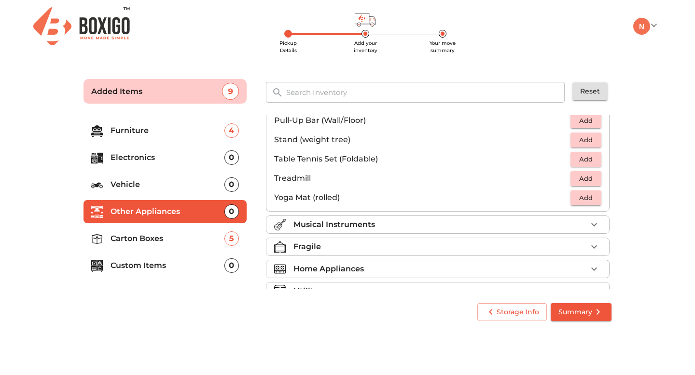
scroll to position [323, 0]
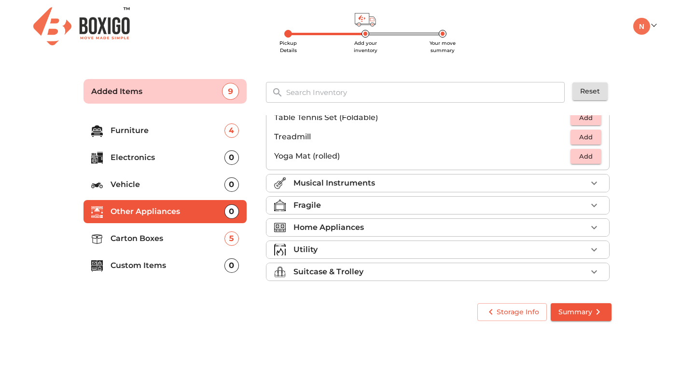
click at [338, 223] on p "Home Appliances" at bounding box center [328, 228] width 70 height 12
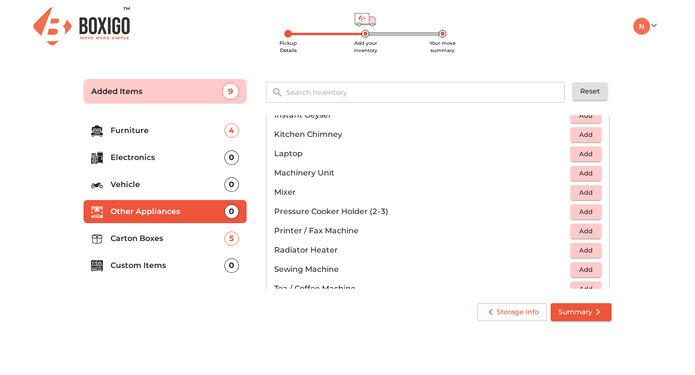
scroll to position [436, 0]
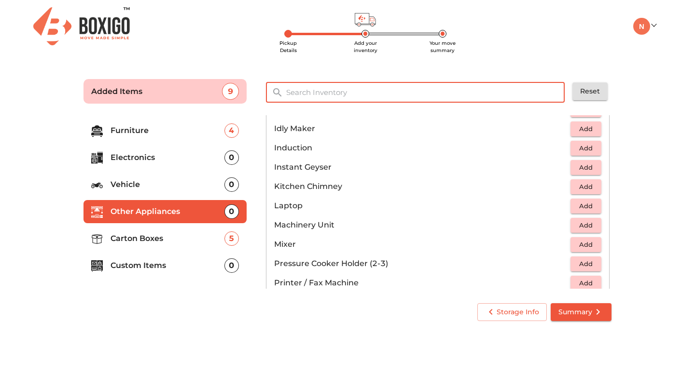
click at [323, 96] on input "text" at bounding box center [425, 92] width 291 height 21
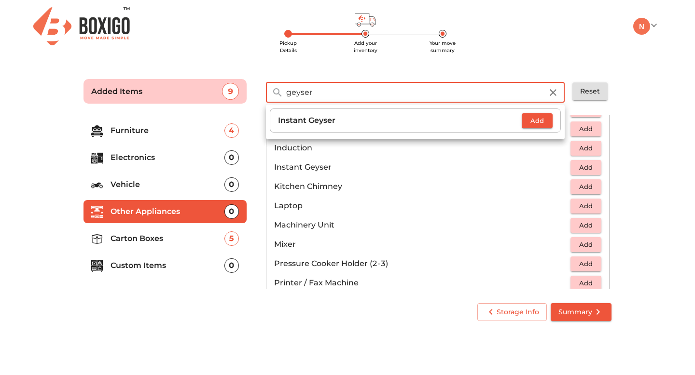
click at [541, 123] on span "Add" at bounding box center [537, 120] width 21 height 11
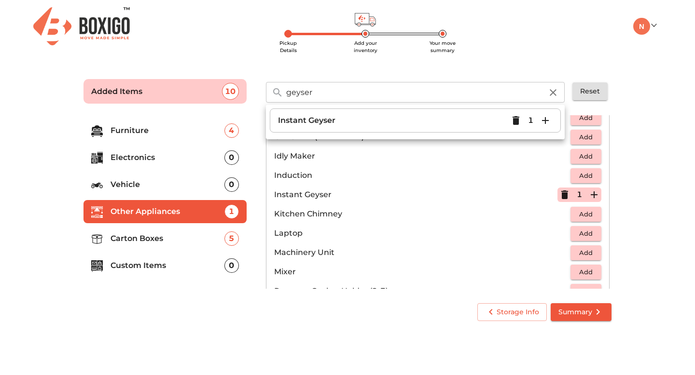
scroll to position [406, 0]
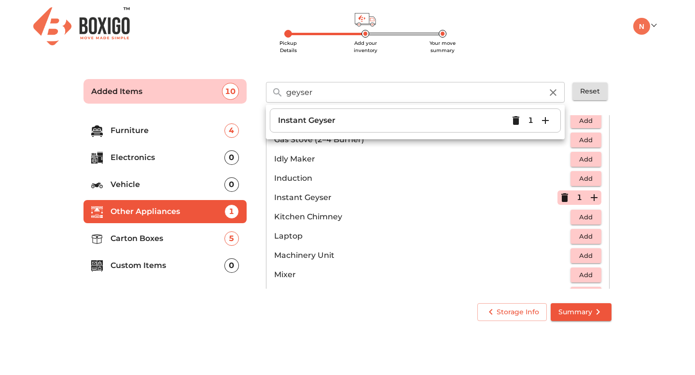
click at [302, 94] on input "geyser" at bounding box center [414, 92] width 268 height 21
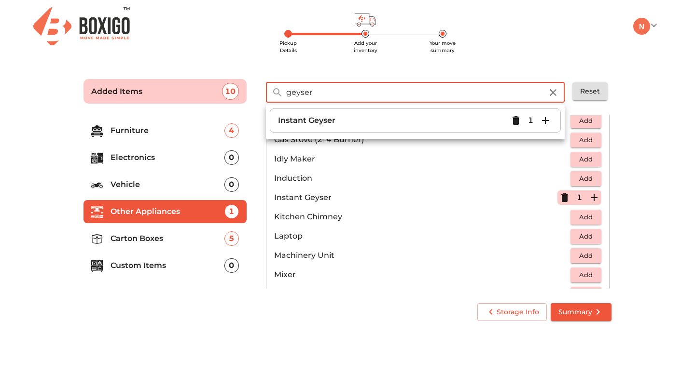
click at [302, 94] on input "geyser" at bounding box center [414, 92] width 268 height 21
type input "water he"
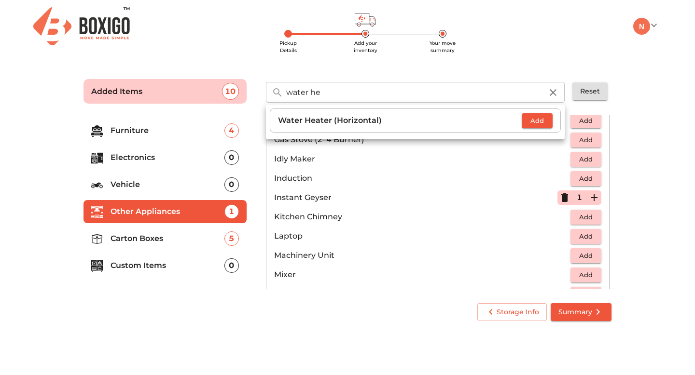
click at [623, 160] on main "Pickup Details Add your inventory Your move summary Added Items 10 water he ​ W…" at bounding box center [347, 198] width 695 height 265
click at [552, 93] on icon "button" at bounding box center [553, 92] width 7 height 7
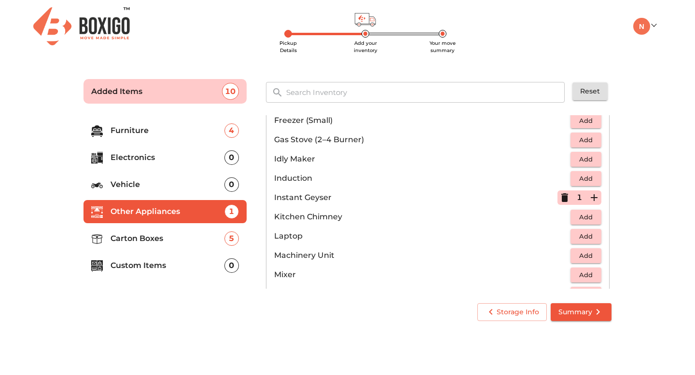
click at [466, 94] on input "text" at bounding box center [425, 92] width 291 height 21
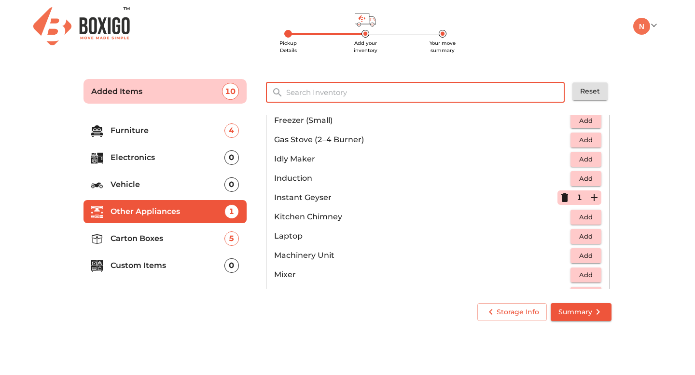
click at [124, 229] on li "Carton Boxes 5" at bounding box center [164, 238] width 163 height 23
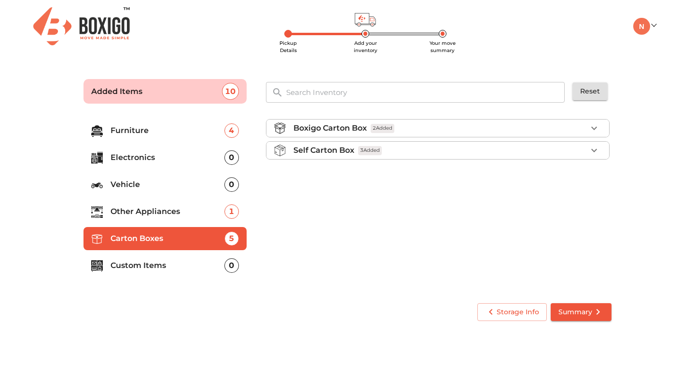
scroll to position [0, 0]
click at [511, 147] on div "Self Carton Box 3 Added" at bounding box center [439, 151] width 293 height 12
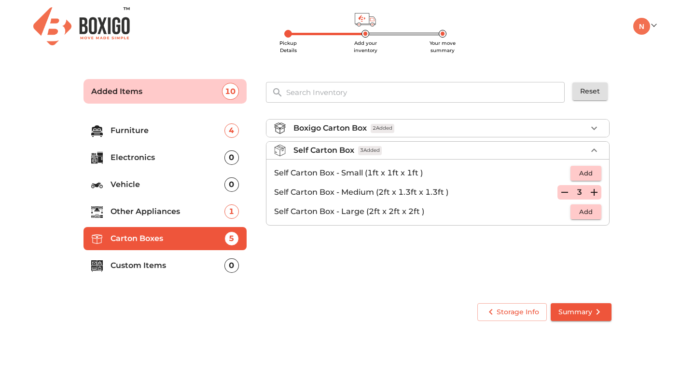
click at [511, 147] on div "Self Carton Box 3 Added" at bounding box center [439, 151] width 293 height 12
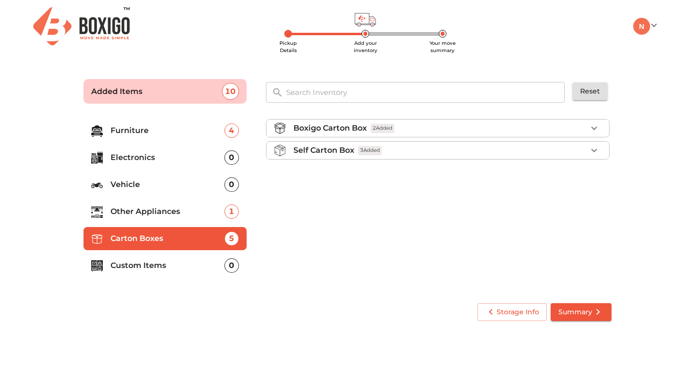
click at [511, 135] on li "Boxigo Carton Box 2 Added" at bounding box center [437, 128] width 343 height 17
click at [575, 312] on span "Summary" at bounding box center [580, 312] width 45 height 12
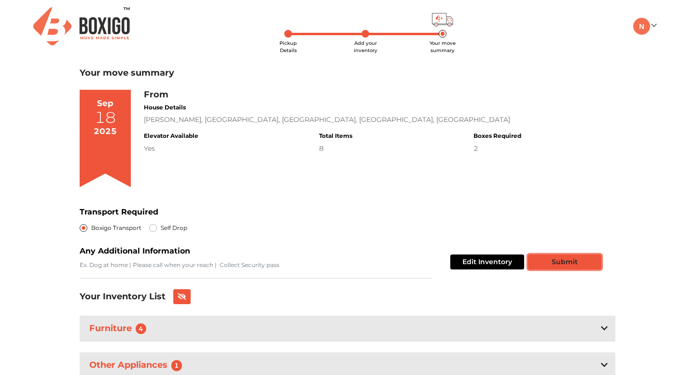
click at [557, 257] on button "Submit" at bounding box center [564, 262] width 73 height 15
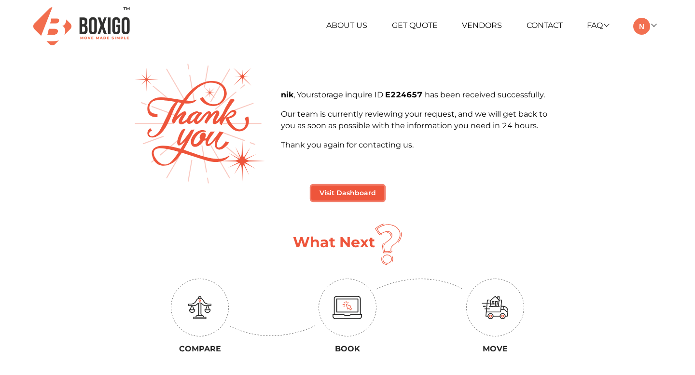
drag, startPoint x: 345, startPoint y: 197, endPoint x: 426, endPoint y: 236, distance: 89.8
click at [425, 236] on div "Visit Dashboard What Next Compare Book Move" at bounding box center [347, 272] width 429 height 172
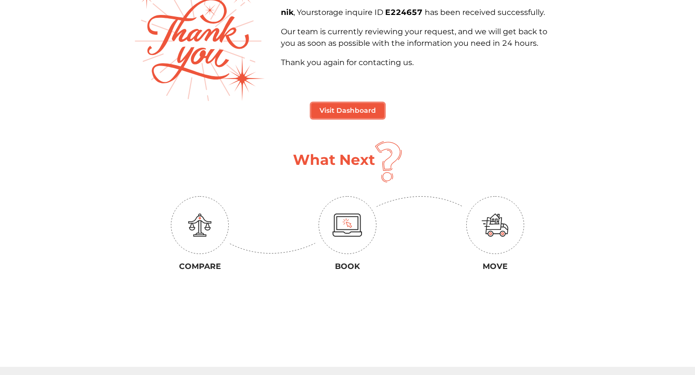
scroll to position [83, 0]
click at [331, 111] on button "Visit Dashboard" at bounding box center [347, 110] width 73 height 15
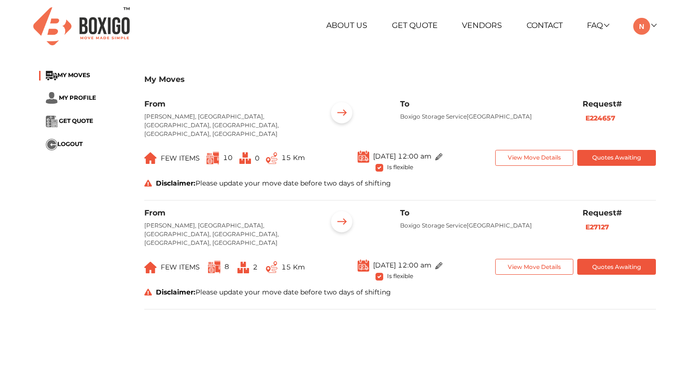
click at [443, 153] on img at bounding box center [438, 156] width 7 height 7
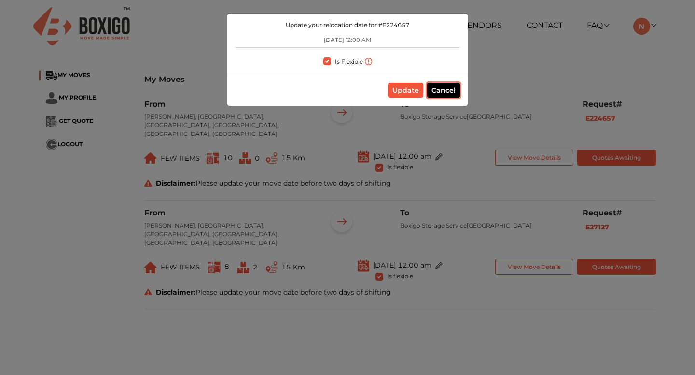
click at [438, 91] on button "Cancel" at bounding box center [443, 90] width 33 height 15
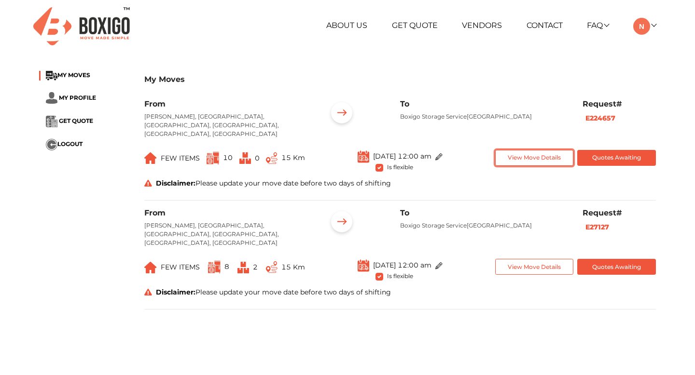
click at [510, 150] on button "View Move Details" at bounding box center [534, 158] width 79 height 16
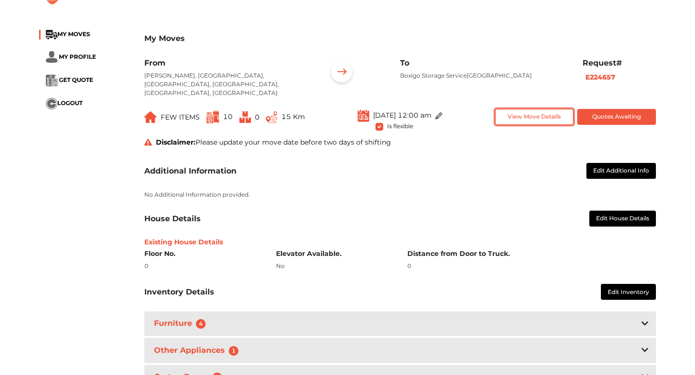
scroll to position [42, 0]
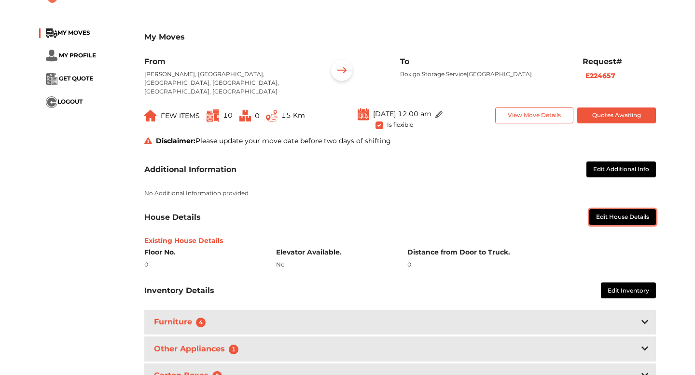
click at [623, 209] on button "Edit House Details" at bounding box center [622, 217] width 67 height 16
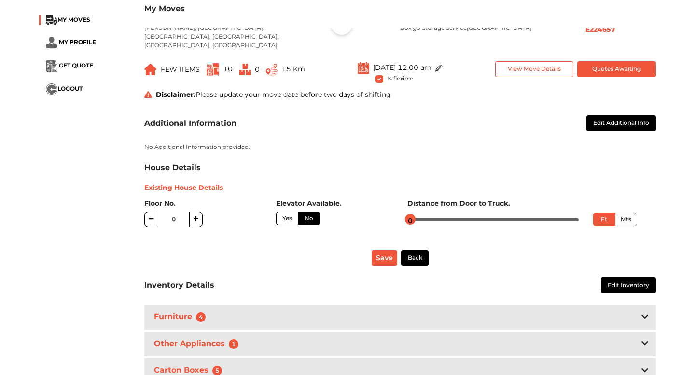
scroll to position [89, 0]
click at [628, 212] on label "Mts" at bounding box center [626, 219] width 22 height 14
click at [627, 215] on input "Mts" at bounding box center [624, 218] width 6 height 6
radio input "true"
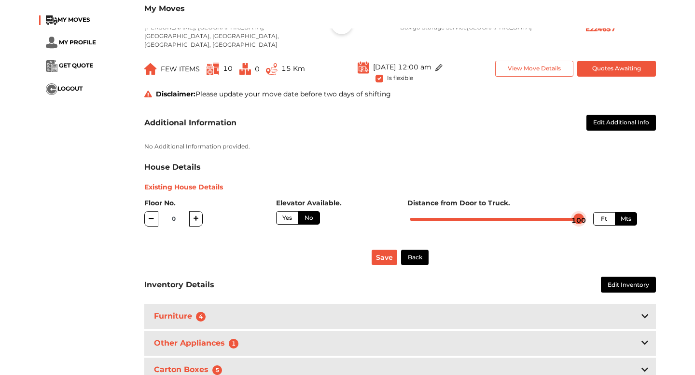
drag, startPoint x: 413, startPoint y: 211, endPoint x: 598, endPoint y: 210, distance: 184.8
click at [598, 211] on div "Ft Mts" at bounding box center [531, 218] width 249 height 15
drag, startPoint x: 581, startPoint y: 208, endPoint x: 553, endPoint y: 209, distance: 28.0
click at [553, 214] on div at bounding box center [549, 219] width 11 height 11
click at [285, 211] on label "Yes" at bounding box center [287, 218] width 22 height 14
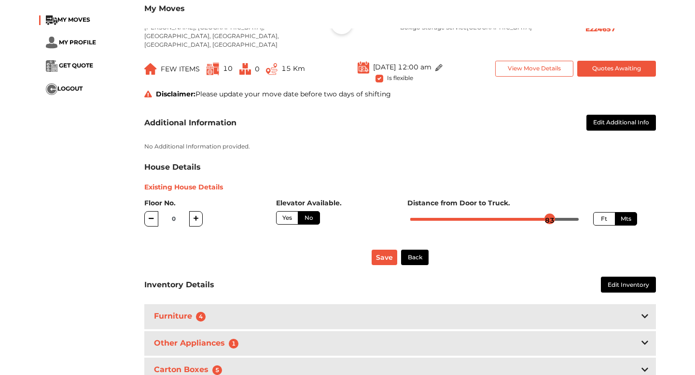
click at [285, 214] on input "Yes" at bounding box center [285, 217] width 6 height 6
radio input "true"
click at [544, 214] on div at bounding box center [545, 219] width 11 height 11
click at [197, 216] on icon "button" at bounding box center [196, 219] width 5 height 6
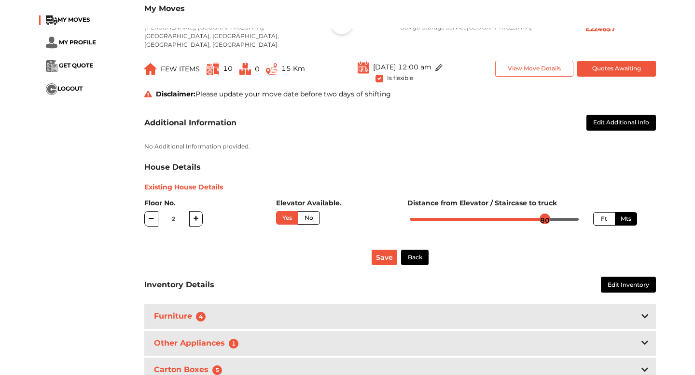
click at [151, 218] on icon "button" at bounding box center [151, 218] width 5 height 1
click at [180, 211] on input "1" at bounding box center [173, 218] width 31 height 15
click at [197, 216] on icon "button" at bounding box center [196, 218] width 5 height 5
click at [150, 216] on icon "button" at bounding box center [151, 219] width 5 height 6
type input "1"
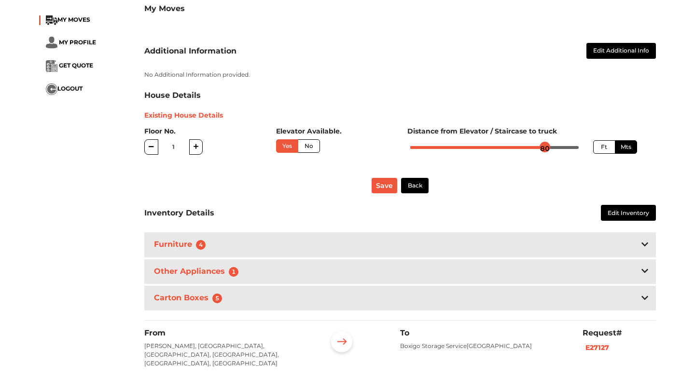
scroll to position [164, 0]
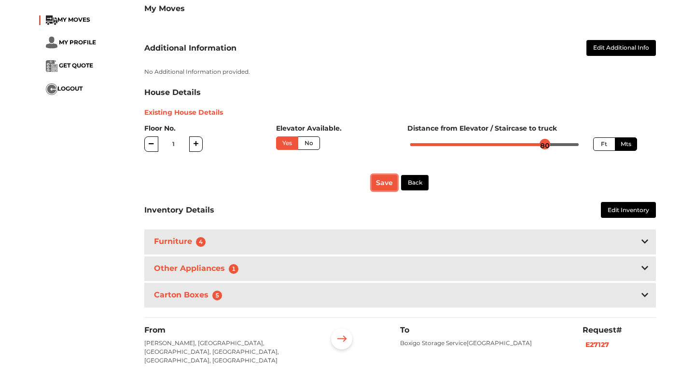
click at [378, 175] on button "Save" at bounding box center [385, 183] width 26 height 16
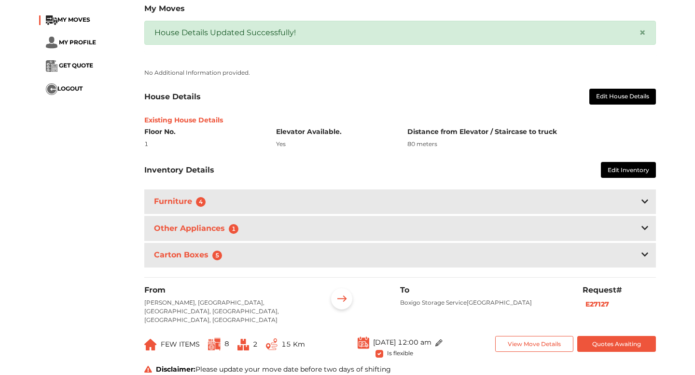
scroll to position [195, 0]
click at [611, 165] on button "Edit Inventory" at bounding box center [628, 170] width 55 height 16
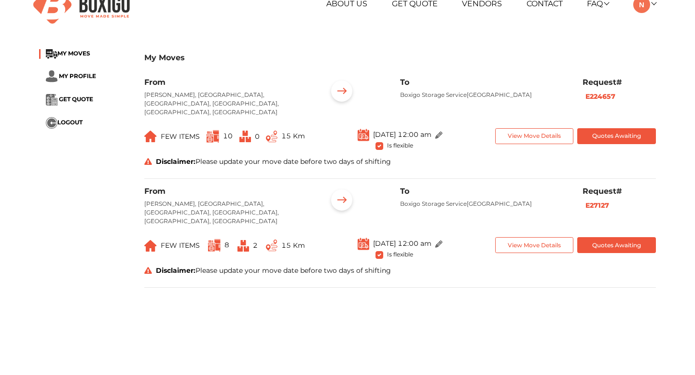
scroll to position [12, 0]
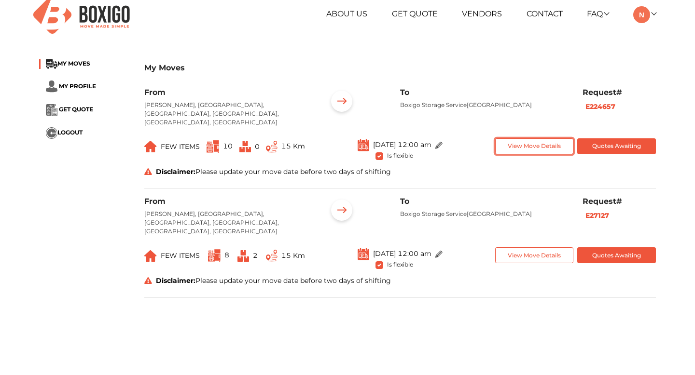
click at [553, 139] on button "View Move Details" at bounding box center [534, 147] width 79 height 16
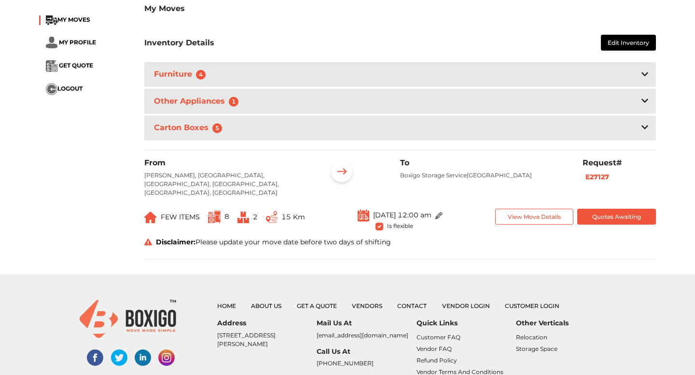
scroll to position [292, 0]
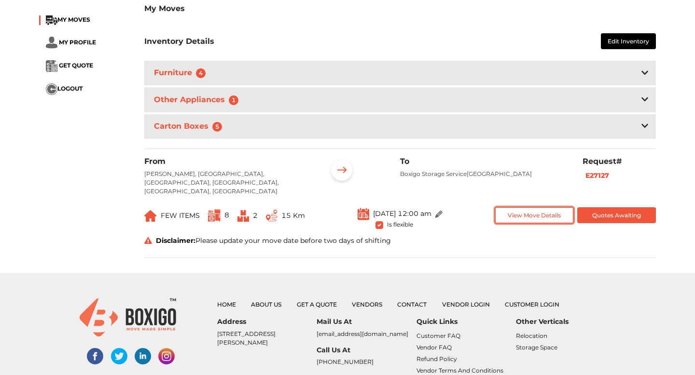
click at [538, 208] on button "View Move Details" at bounding box center [534, 216] width 79 height 16
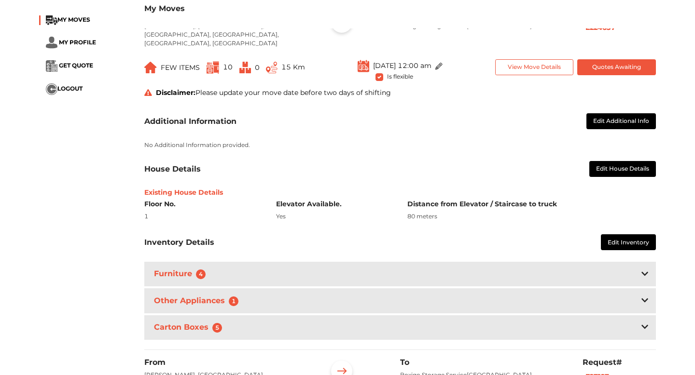
scroll to position [33, 0]
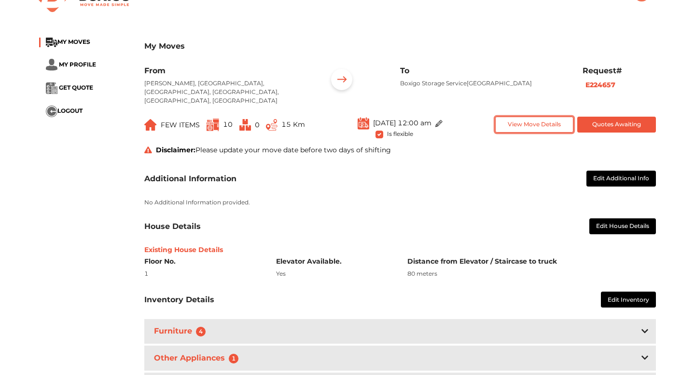
click at [539, 124] on button "View Move Details" at bounding box center [534, 125] width 79 height 16
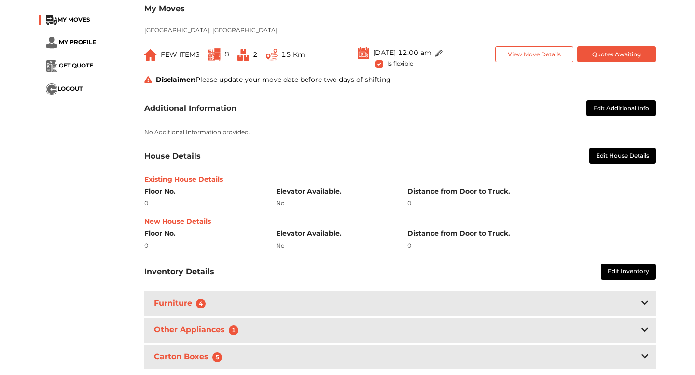
scroll to position [211, 0]
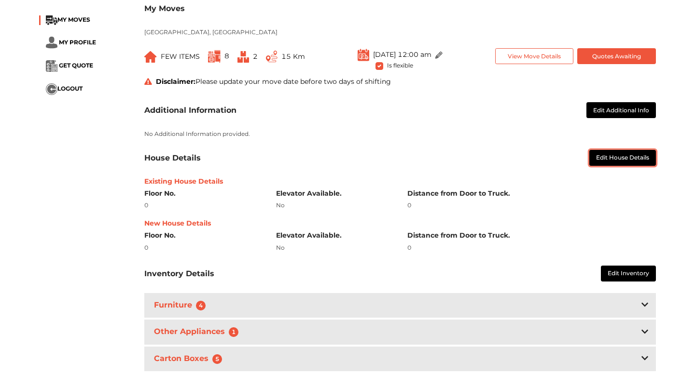
click at [622, 150] on button "Edit House Details" at bounding box center [622, 158] width 67 height 16
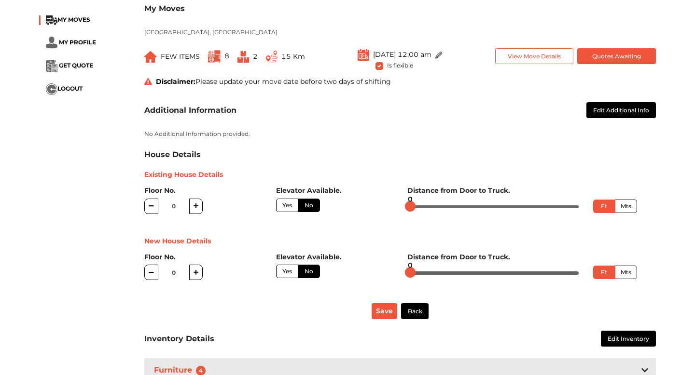
click at [196, 204] on icon "button" at bounding box center [196, 206] width 5 height 5
type input "1"
radio input "true"
click at [289, 199] on label "Yes" at bounding box center [287, 206] width 22 height 14
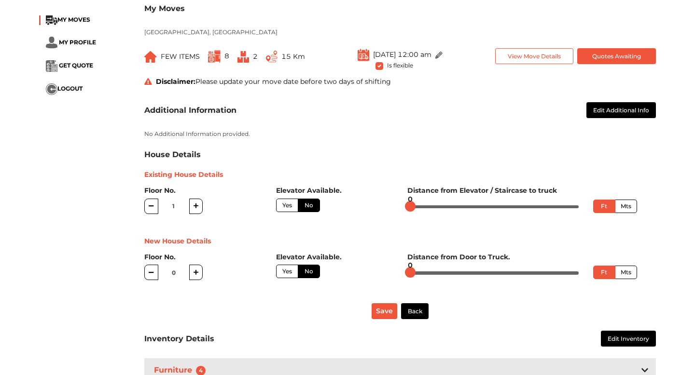
click at [289, 201] on input "Yes" at bounding box center [285, 204] width 6 height 6
radio input "true"
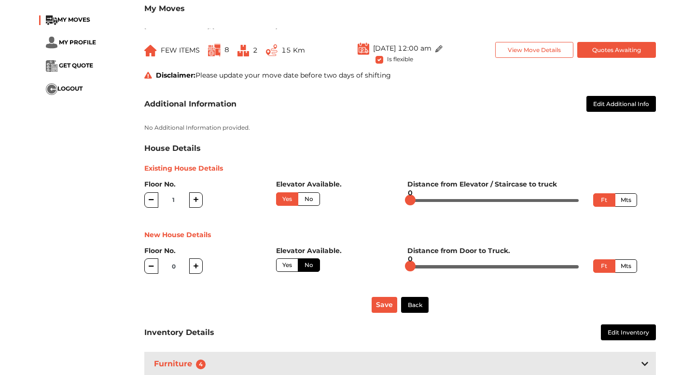
scroll to position [219, 0]
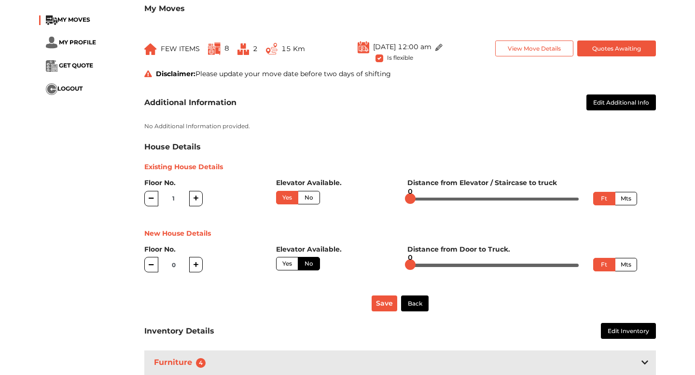
click at [285, 257] on label "Yes" at bounding box center [287, 264] width 22 height 14
click at [285, 260] on input "Yes" at bounding box center [285, 263] width 6 height 6
radio input "true"
click at [285, 257] on label "Yes" at bounding box center [287, 264] width 22 height 14
click at [285, 260] on input "Yes" at bounding box center [285, 263] width 6 height 6
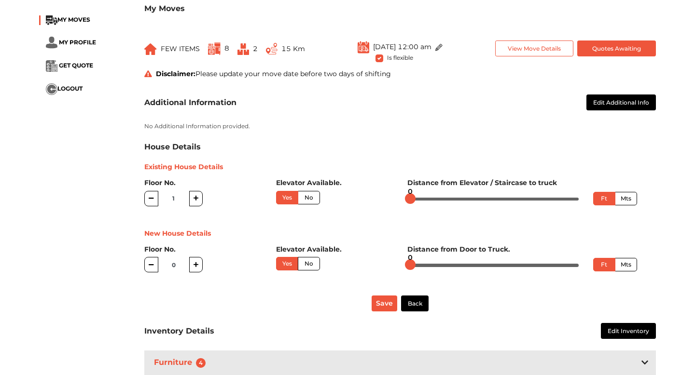
click at [310, 257] on label "No" at bounding box center [309, 264] width 22 height 14
click at [310, 260] on input "No" at bounding box center [308, 263] width 6 height 6
click at [420, 296] on button "Back" at bounding box center [415, 304] width 28 height 16
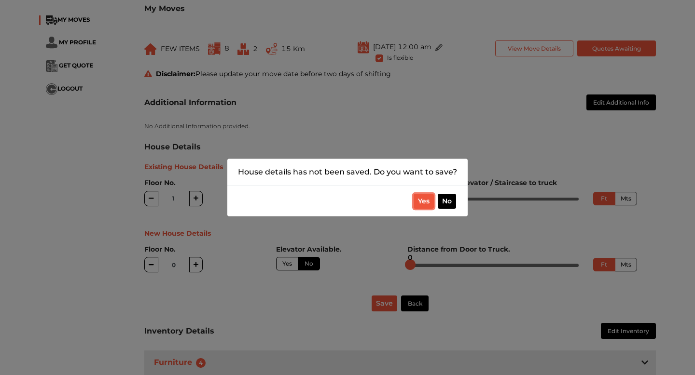
click at [426, 200] on button "Yes" at bounding box center [424, 201] width 20 height 15
radio input "true"
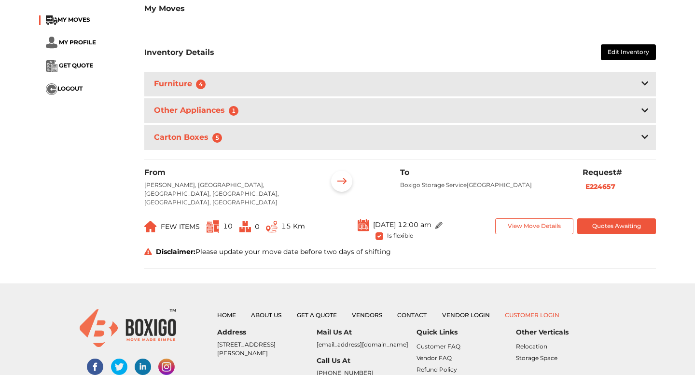
scroll to position [322, 0]
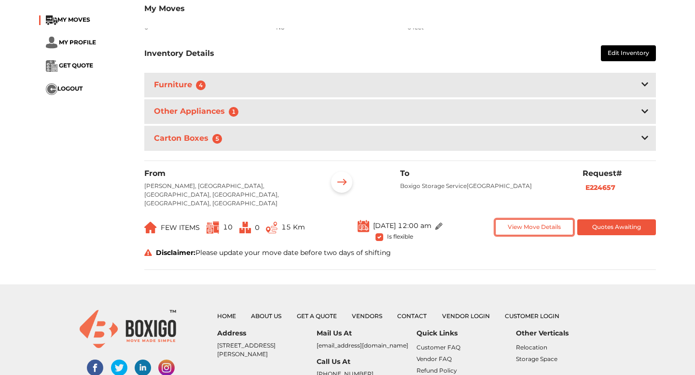
click at [538, 220] on button "View Move Details" at bounding box center [534, 228] width 79 height 16
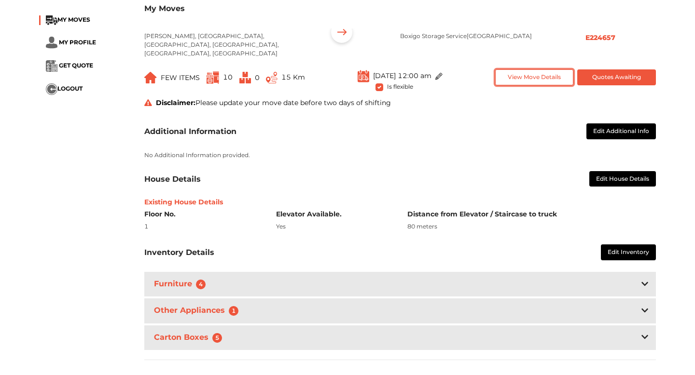
scroll to position [527, 0]
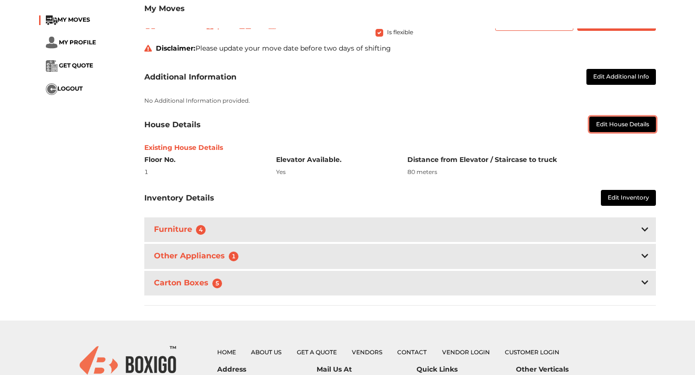
click at [614, 117] on button "Edit House Details" at bounding box center [622, 125] width 67 height 16
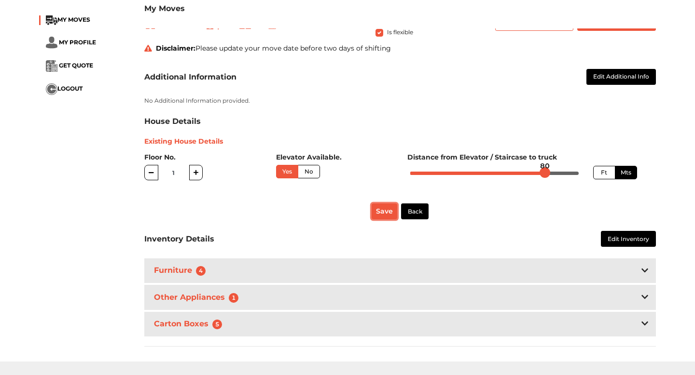
click at [393, 204] on button "Save" at bounding box center [385, 212] width 26 height 16
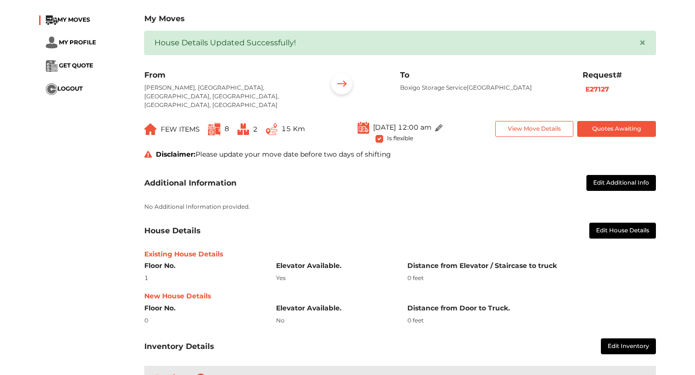
scroll to position [0, 0]
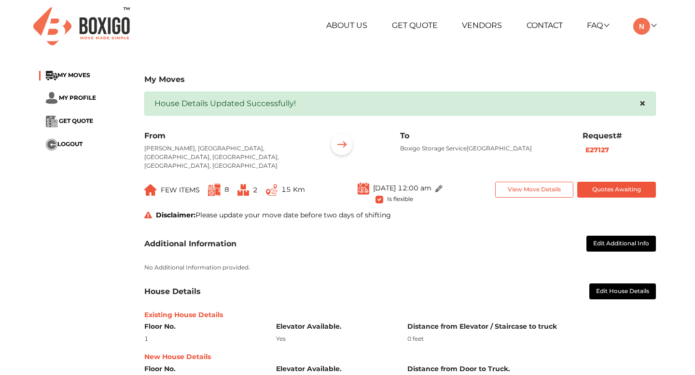
click at [641, 100] on span "×" at bounding box center [642, 104] width 7 height 14
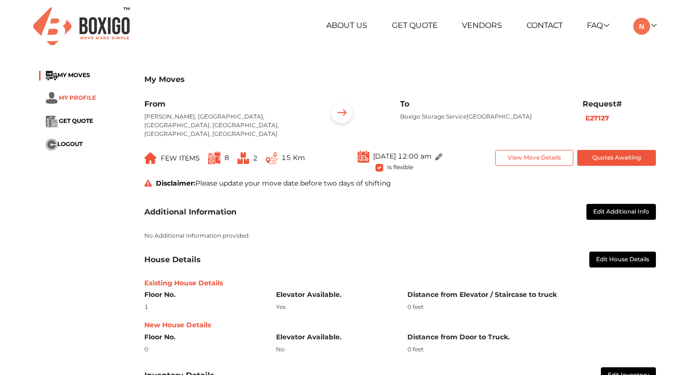
click at [78, 97] on span "MY PROFILE" at bounding box center [77, 97] width 37 height 7
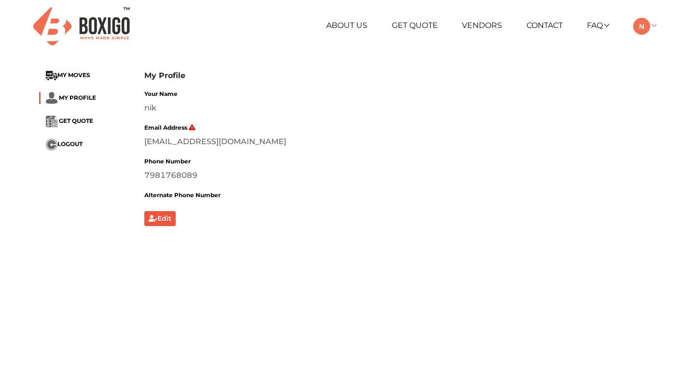
click at [649, 25] on img at bounding box center [641, 26] width 17 height 17
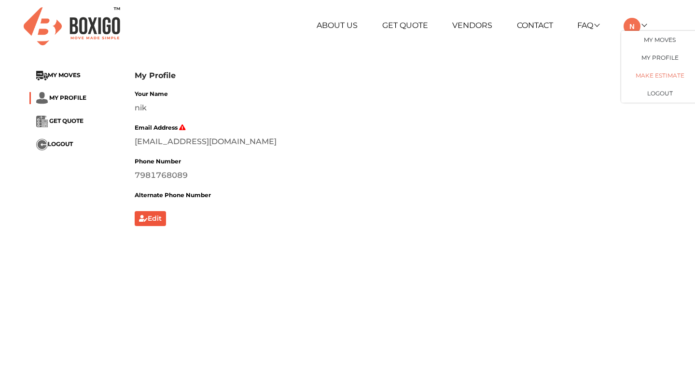
click at [660, 76] on link "Make Estimate" at bounding box center [659, 76] width 77 height 18
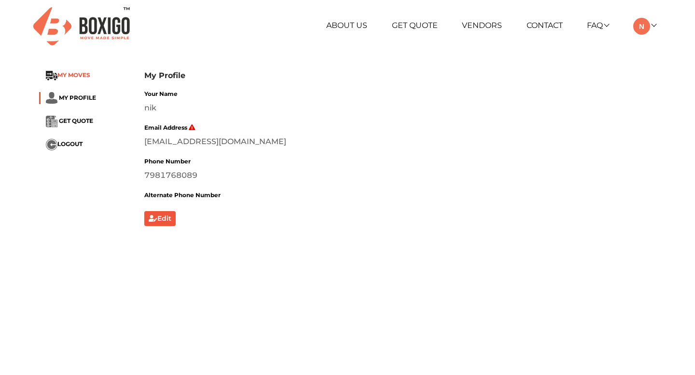
click at [61, 73] on span "MY MOVES" at bounding box center [73, 74] width 33 height 7
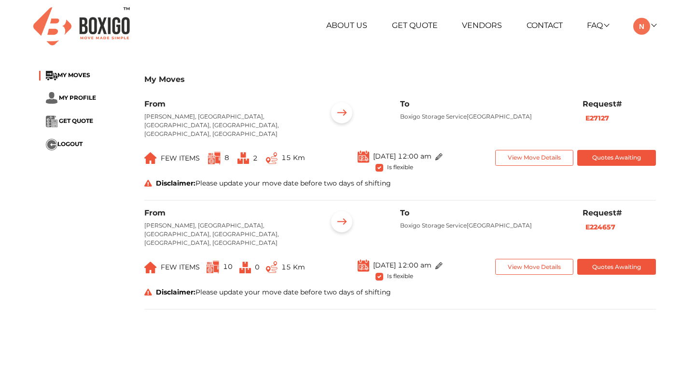
click at [485, 115] on p "Boxigo Storage Service[GEOGRAPHIC_DATA]" at bounding box center [484, 116] width 168 height 9
copy p "Rampura"
click at [83, 122] on span "GET QUOTE" at bounding box center [76, 120] width 34 height 7
